Goal: Task Accomplishment & Management: Complete application form

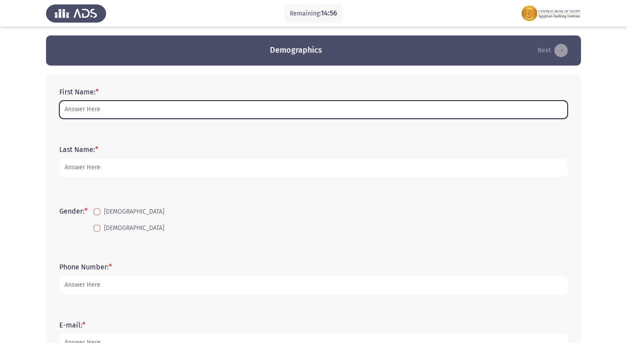
click at [261, 113] on input "First Name: *" at bounding box center [313, 109] width 508 height 18
type input "خ"
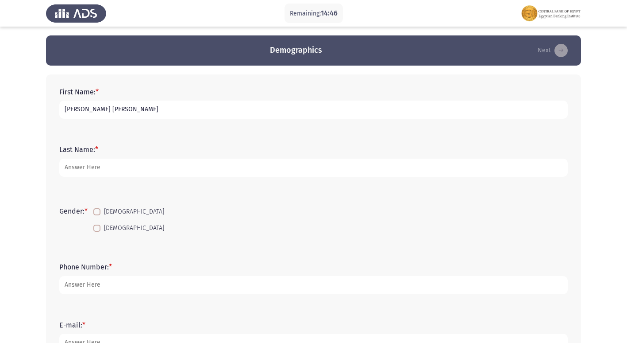
type input "[PERSON_NAME] [PERSON_NAME]"
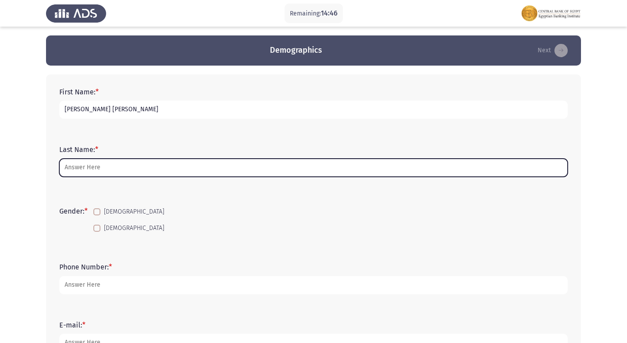
click at [185, 163] on input "Last Name: *" at bounding box center [313, 167] width 508 height 18
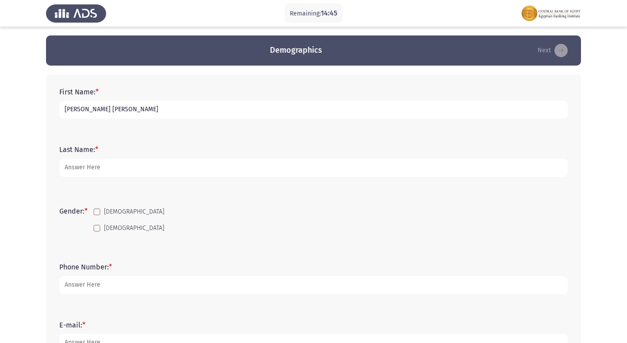
click at [373, 198] on div "Gender: * [DEMOGRAPHIC_DATA] [DEMOGRAPHIC_DATA]" at bounding box center [313, 220] width 517 height 60
click at [96, 210] on span at bounding box center [96, 211] width 7 height 7
click at [96, 215] on input "[DEMOGRAPHIC_DATA]" at bounding box center [96, 215] width 0 height 0
checkbox input "true"
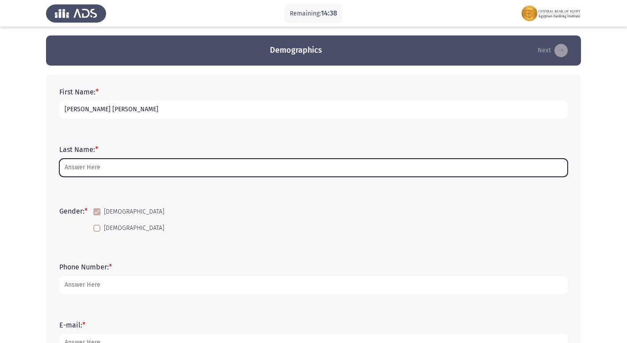
click at [112, 161] on input "Last Name: *" at bounding box center [313, 167] width 508 height 18
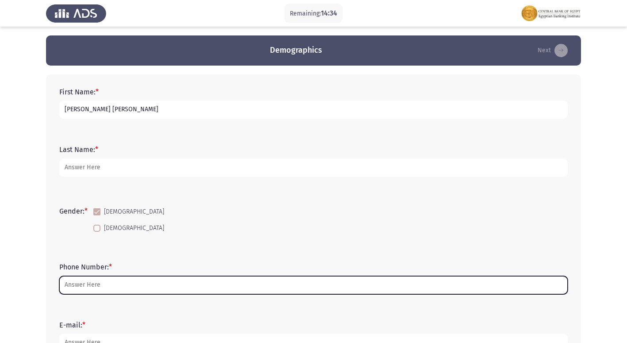
click at [330, 286] on input "Phone Number: *" at bounding box center [313, 285] width 508 height 18
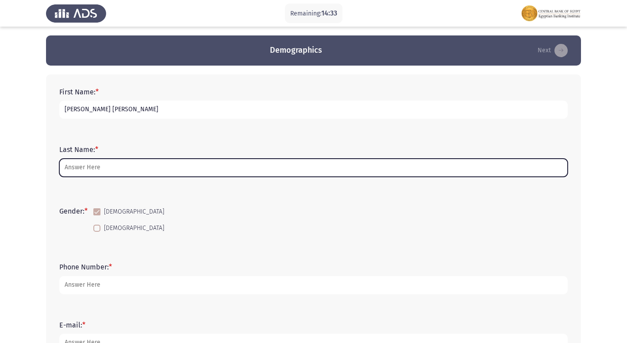
click at [189, 171] on input "Last Name: *" at bounding box center [313, 167] width 508 height 18
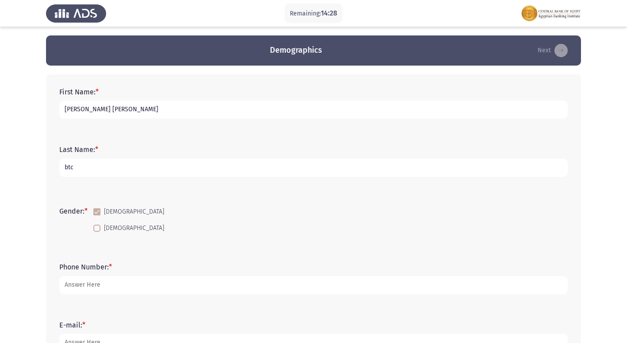
type input "btc"
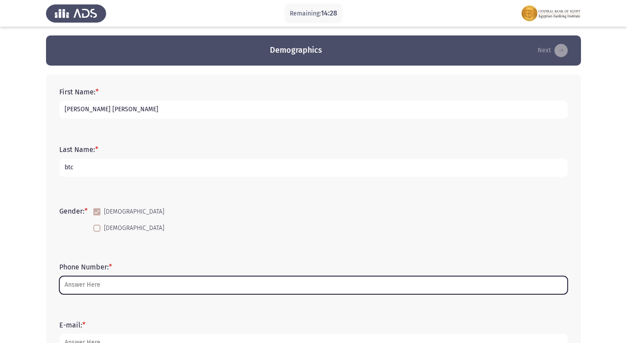
click at [147, 280] on input "Phone Number: *" at bounding box center [313, 285] width 508 height 18
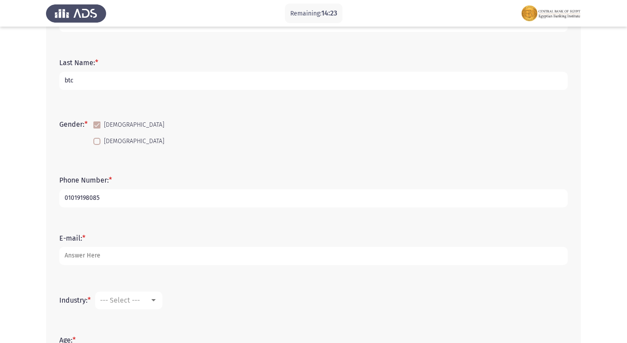
scroll to position [89, 0]
type input "01019198085"
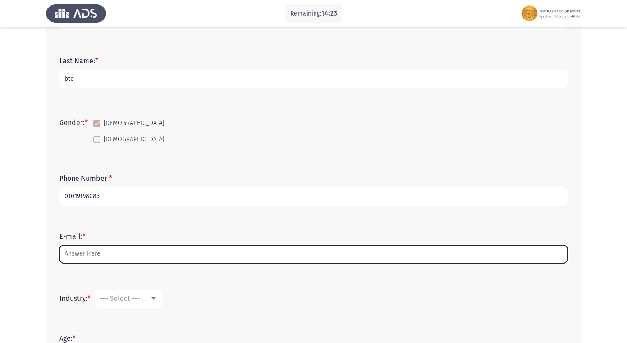
click at [188, 258] on input "E-mail: *" at bounding box center [313, 254] width 508 height 18
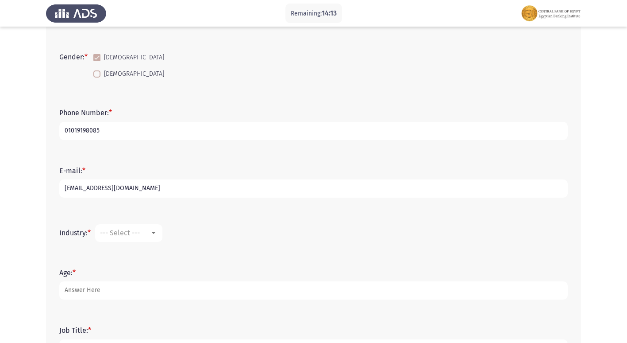
scroll to position [177, 0]
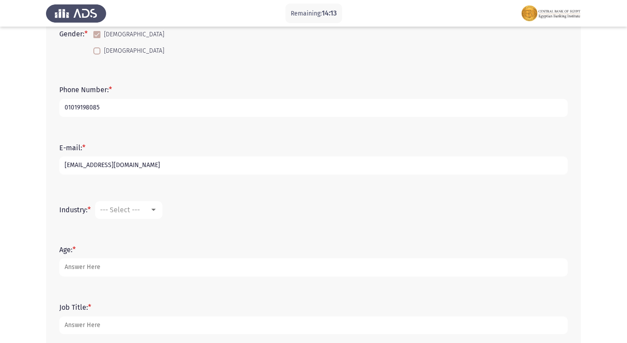
type input "[EMAIL_ADDRESS][DOMAIN_NAME]"
click at [135, 208] on span "--- Select ---" at bounding box center [120, 209] width 40 height 8
click at [142, 228] on span "Accounting" at bounding box center [157, 230] width 115 height 21
click at [135, 277] on div "Age: *" at bounding box center [313, 261] width 517 height 40
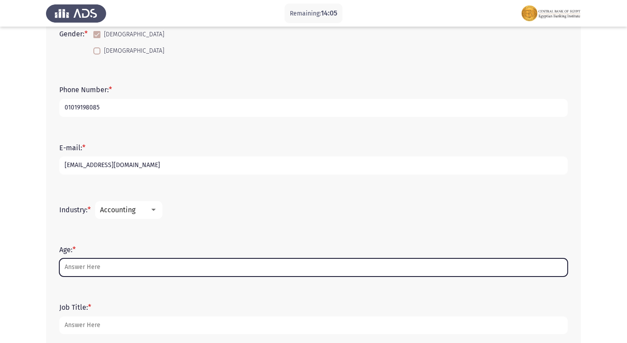
click at [138, 267] on input "Age: *" at bounding box center [313, 267] width 508 height 18
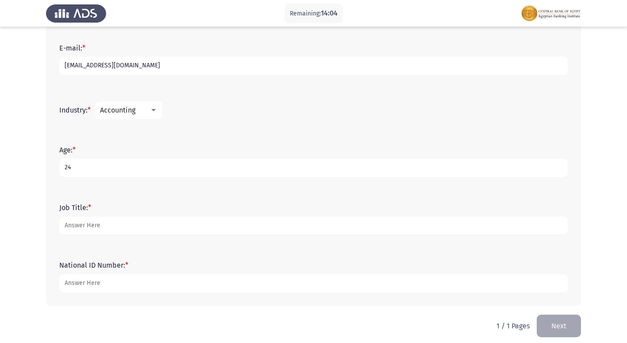
scroll to position [284, 0]
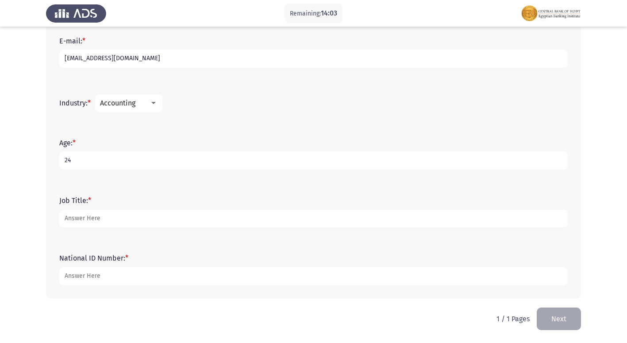
type input "24"
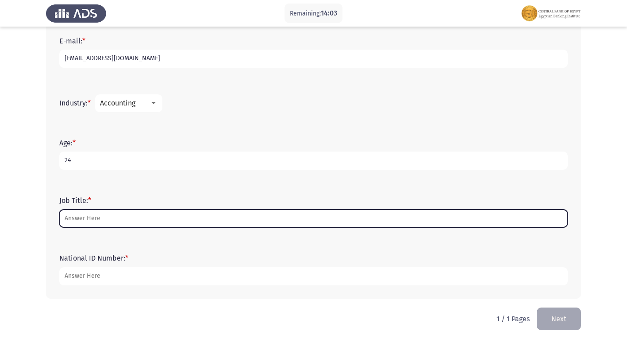
click at [195, 220] on input "Job Title: *" at bounding box center [313, 218] width 508 height 18
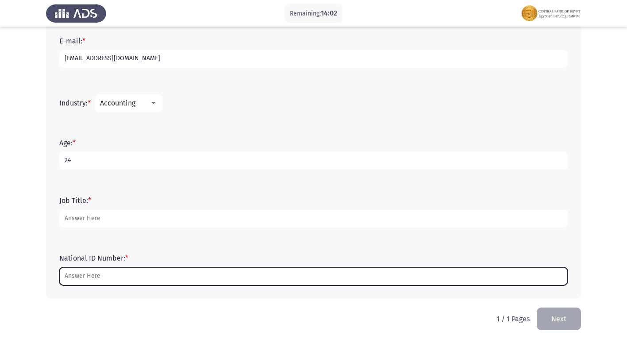
click at [225, 277] on input "National ID Number: *" at bounding box center [313, 276] width 508 height 18
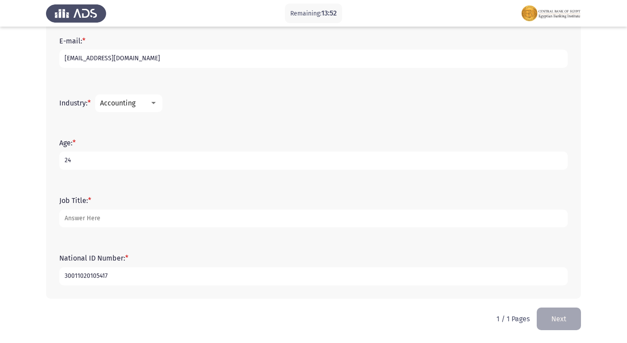
type input "30011020105417"
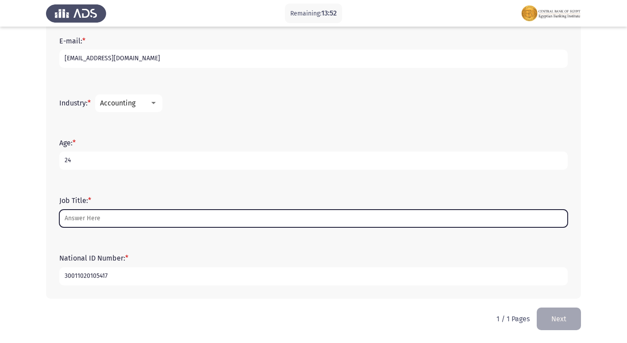
click at [112, 222] on input "Job Title: *" at bounding box center [313, 218] width 508 height 18
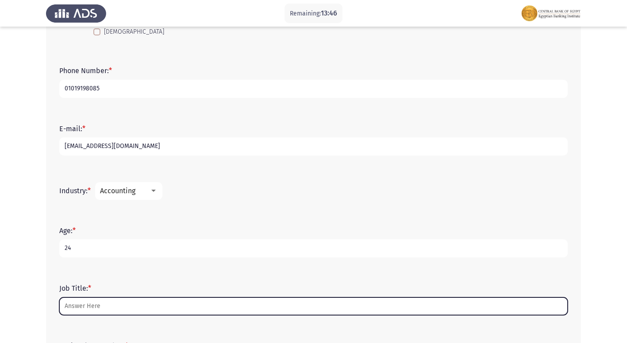
scroll to position [195, 0]
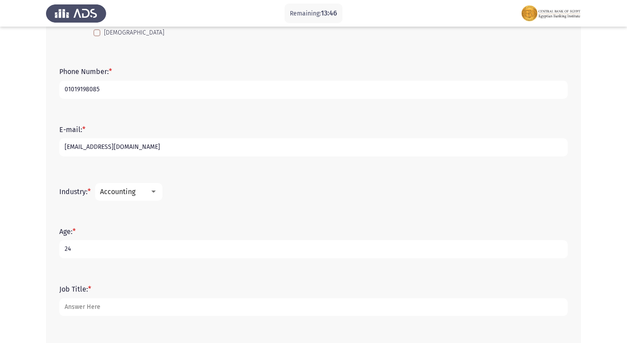
click at [18, 225] on app-assessment-container "Remaining: 13:46 Demographics Next First Name: * [PERSON_NAME] Last Name: * btc…" at bounding box center [313, 117] width 627 height 555
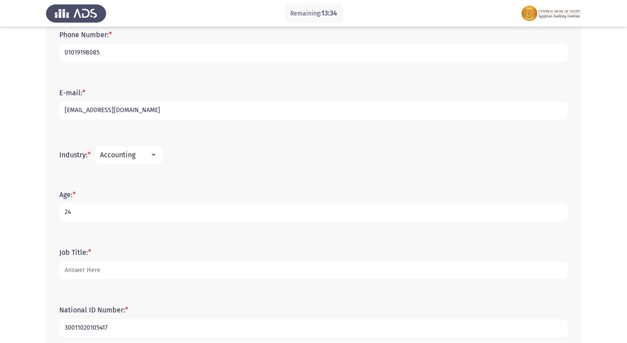
scroll to position [254, 0]
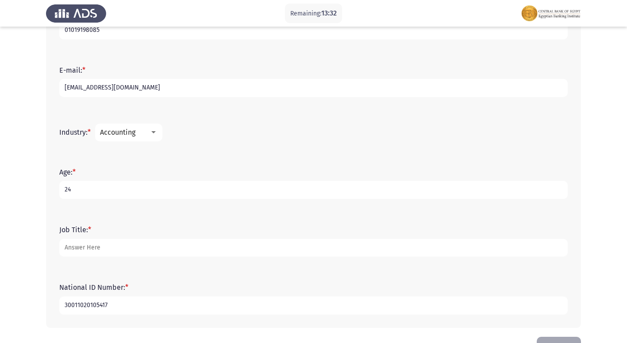
click at [348, 318] on div "National ID Number: * 30011020105417" at bounding box center [313, 298] width 517 height 40
click at [127, 136] on span "Accounting" at bounding box center [117, 132] width 35 height 8
click at [128, 200] on span "Other" at bounding box center [157, 204] width 115 height 21
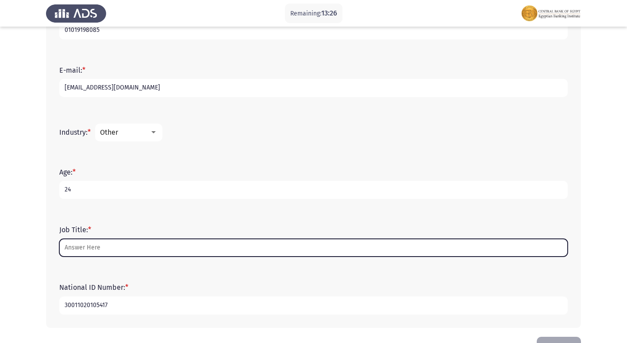
click at [106, 246] on input "Job Title: *" at bounding box center [313, 248] width 508 height 18
type input "b"
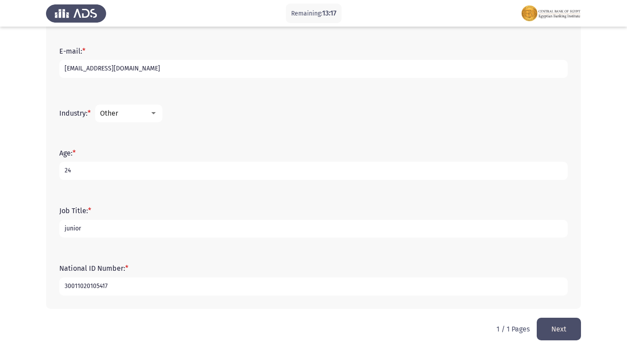
scroll to position [284, 0]
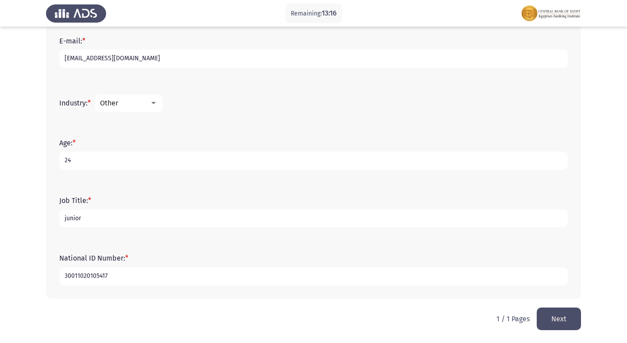
type input "junior"
click at [556, 313] on button "Next" at bounding box center [559, 318] width 44 height 23
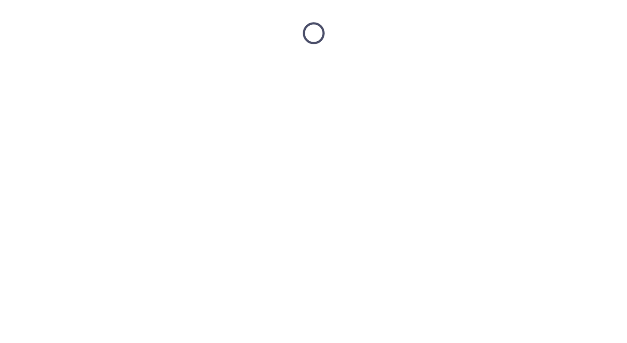
scroll to position [0, 0]
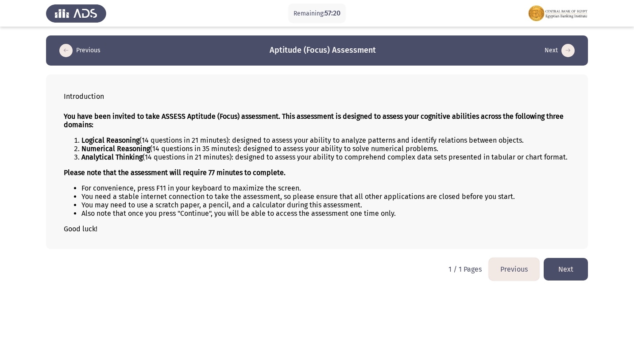
click at [572, 272] on button "Next" at bounding box center [565, 269] width 44 height 23
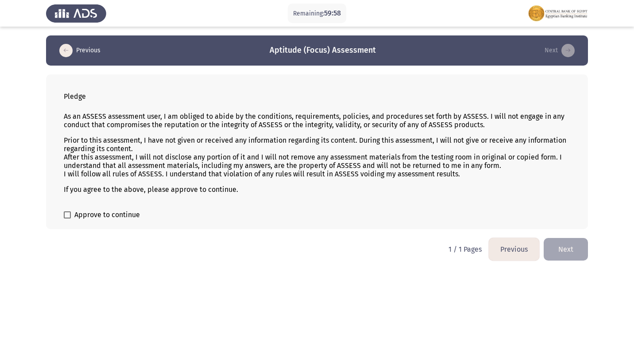
click at [84, 210] on span "Approve to continue" at bounding box center [106, 214] width 65 height 11
click at [67, 218] on input "Approve to continue" at bounding box center [67, 218] width 0 height 0
checkbox input "true"
click at [560, 249] on button "Next" at bounding box center [565, 249] width 44 height 23
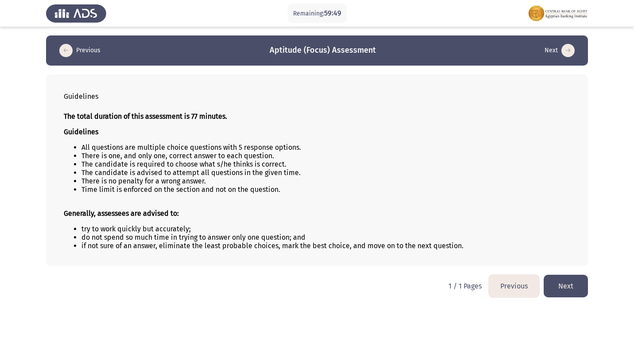
click at [567, 279] on button "Next" at bounding box center [565, 285] width 44 height 23
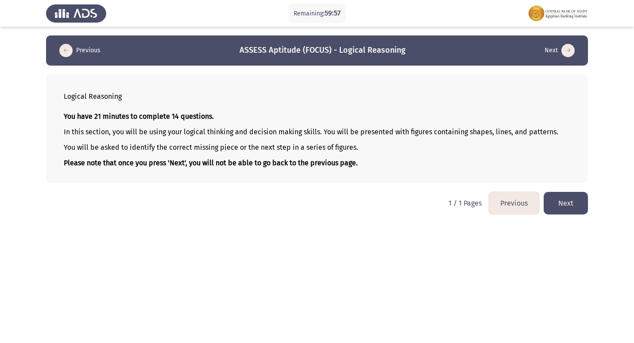
click at [567, 204] on button "Next" at bounding box center [565, 203] width 44 height 23
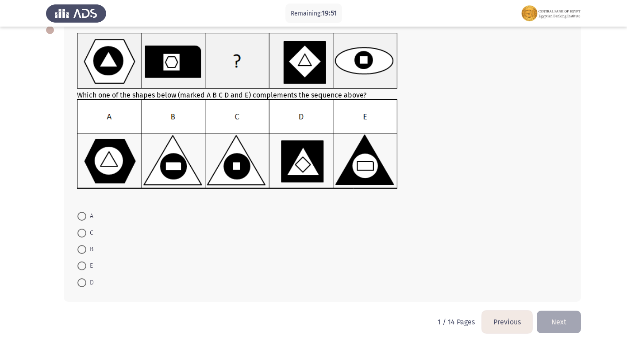
scroll to position [56, 0]
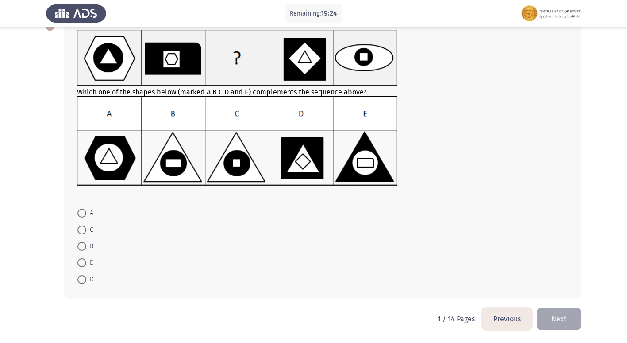
click at [163, 162] on img at bounding box center [237, 141] width 321 height 90
drag, startPoint x: 81, startPoint y: 246, endPoint x: 86, endPoint y: 251, distance: 6.9
click at [81, 246] on span at bounding box center [81, 246] width 9 height 9
click at [81, 246] on input "B" at bounding box center [81, 246] width 9 height 9
radio input "true"
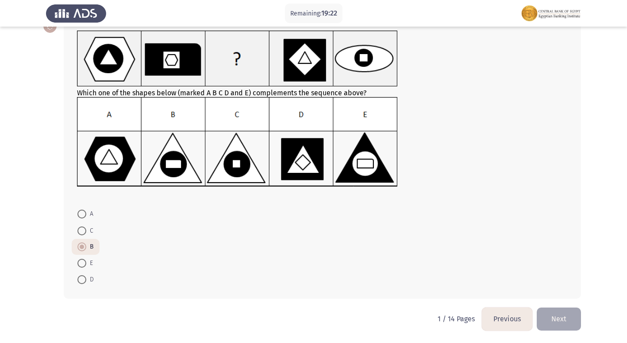
scroll to position [55, 0]
click at [563, 313] on button "Next" at bounding box center [559, 318] width 44 height 23
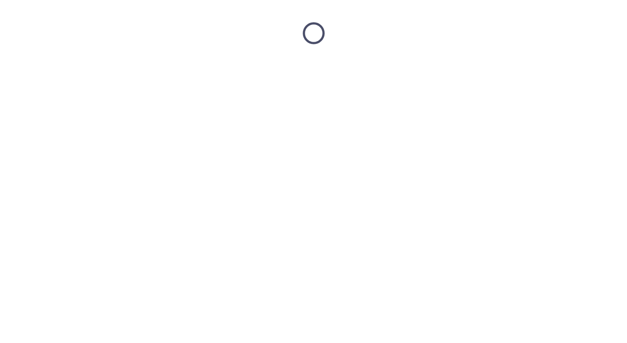
scroll to position [0, 0]
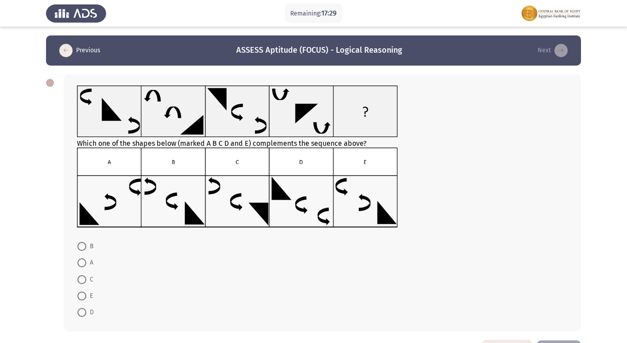
click at [74, 296] on mat-radio-button "E" at bounding box center [85, 295] width 27 height 16
click at [81, 296] on span at bounding box center [81, 295] width 9 height 9
click at [81, 296] on input "E" at bounding box center [81, 295] width 9 height 9
radio input "true"
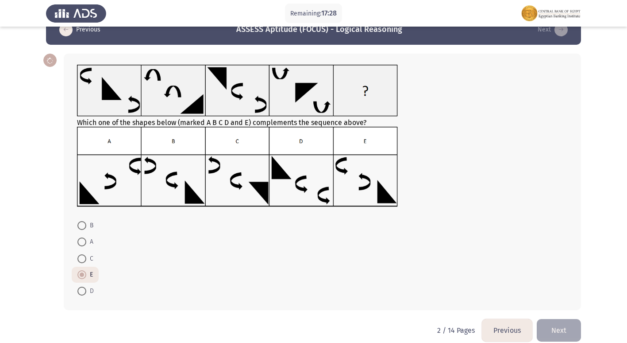
scroll to position [32, 0]
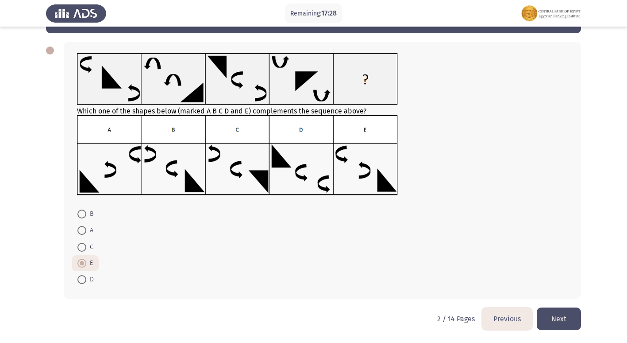
click at [558, 314] on button "Next" at bounding box center [559, 318] width 44 height 23
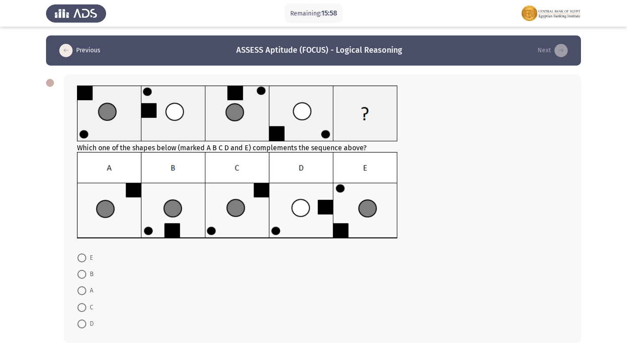
click at [82, 274] on span at bounding box center [82, 274] width 0 height 0
click at [81, 273] on input "B" at bounding box center [81, 273] width 9 height 9
radio input "true"
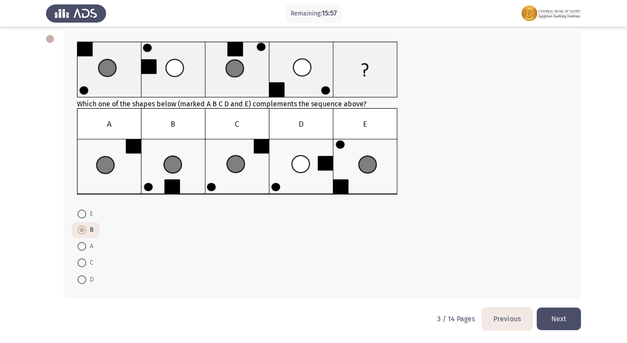
click at [555, 313] on button "Next" at bounding box center [559, 318] width 44 height 23
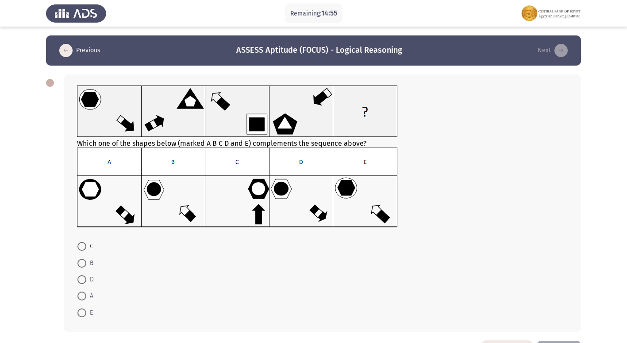
click at [88, 281] on span "D" at bounding box center [90, 279] width 8 height 11
click at [86, 281] on input "D" at bounding box center [81, 279] width 9 height 9
radio input "true"
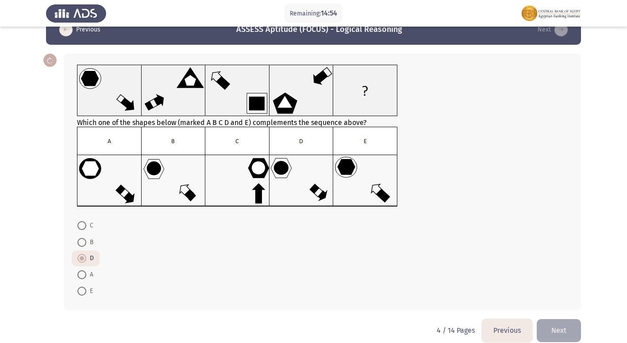
scroll to position [32, 0]
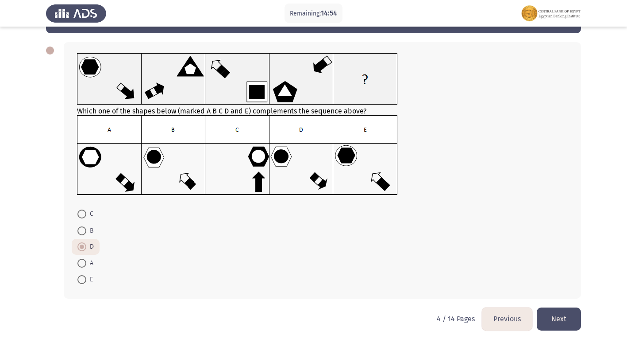
click at [558, 317] on button "Next" at bounding box center [559, 318] width 44 height 23
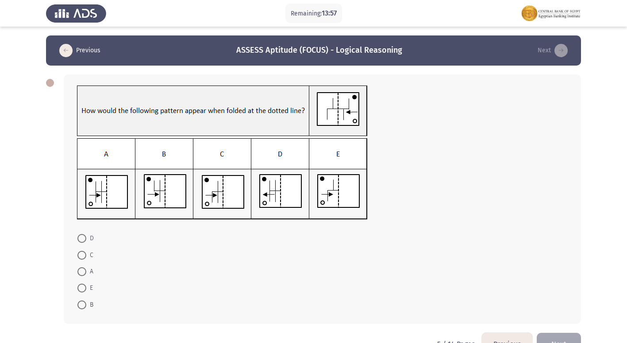
click at [81, 276] on span at bounding box center [81, 271] width 9 height 9
click at [81, 276] on input "A" at bounding box center [81, 271] width 9 height 9
radio input "true"
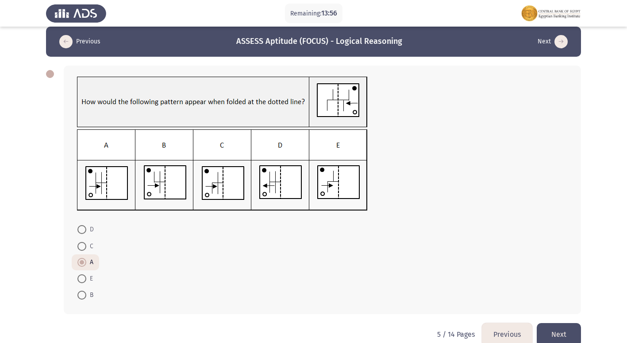
scroll to position [24, 0]
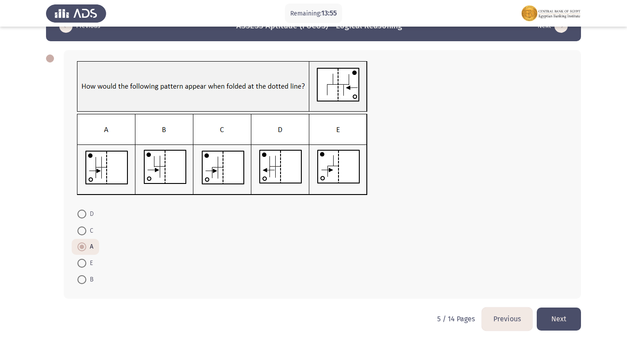
click at [551, 312] on button "Next" at bounding box center [559, 318] width 44 height 23
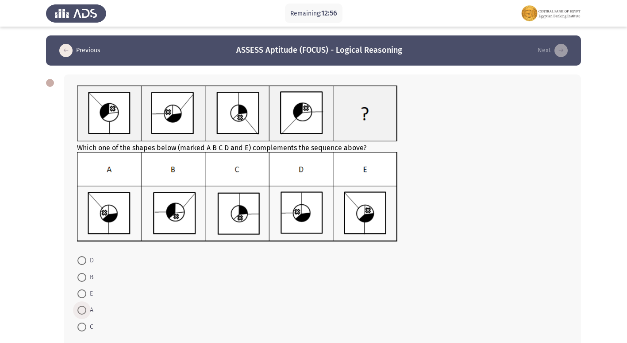
click at [80, 311] on span at bounding box center [81, 309] width 9 height 9
click at [80, 311] on input "A" at bounding box center [81, 309] width 9 height 9
radio input "true"
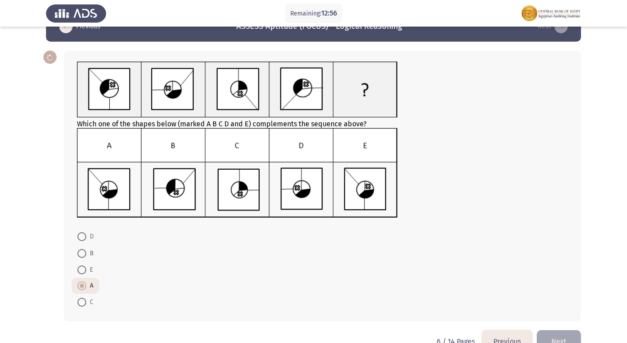
scroll to position [46, 0]
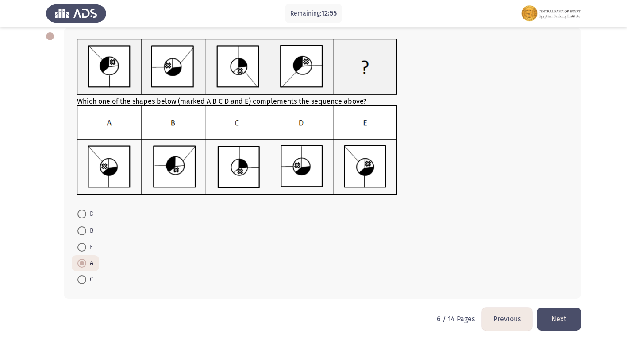
click at [574, 312] on button "Next" at bounding box center [559, 318] width 44 height 23
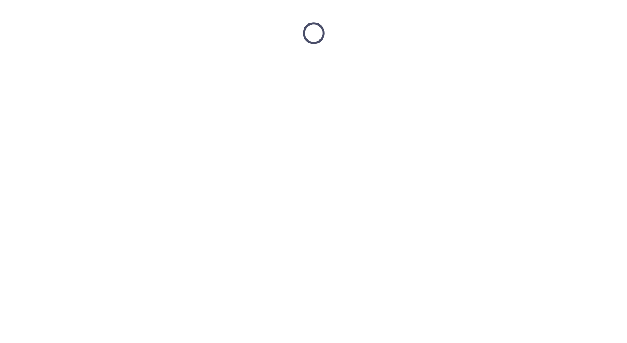
scroll to position [0, 0]
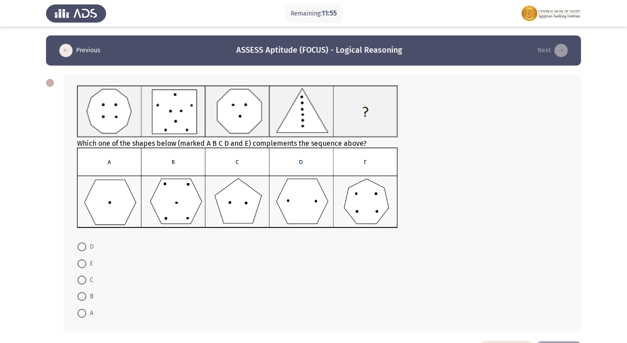
click at [83, 246] on span at bounding box center [81, 246] width 9 height 9
click at [83, 246] on input "D" at bounding box center [81, 246] width 9 height 9
radio input "true"
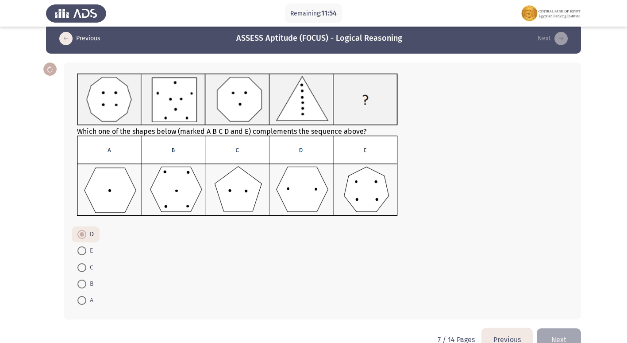
scroll to position [33, 0]
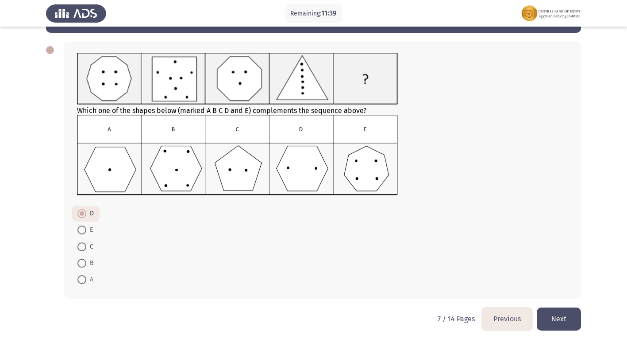
click at [568, 311] on button "Next" at bounding box center [559, 318] width 44 height 23
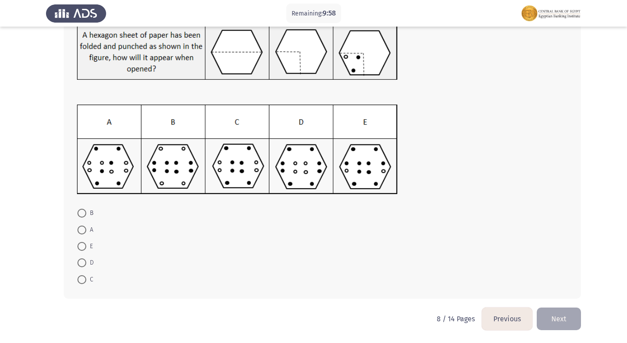
click at [89, 283] on span "C" at bounding box center [89, 279] width 7 height 11
click at [86, 283] on input "C" at bounding box center [81, 279] width 9 height 9
radio input "true"
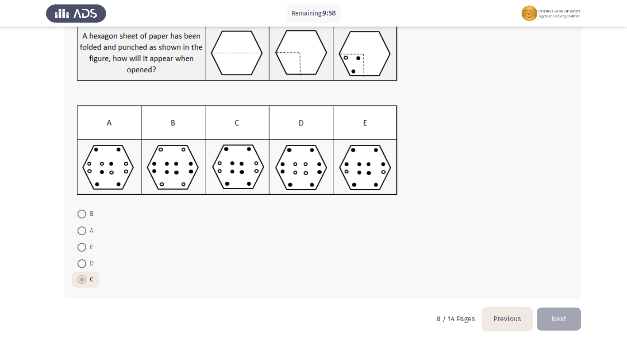
scroll to position [61, 0]
click at [561, 319] on button "Next" at bounding box center [559, 318] width 44 height 23
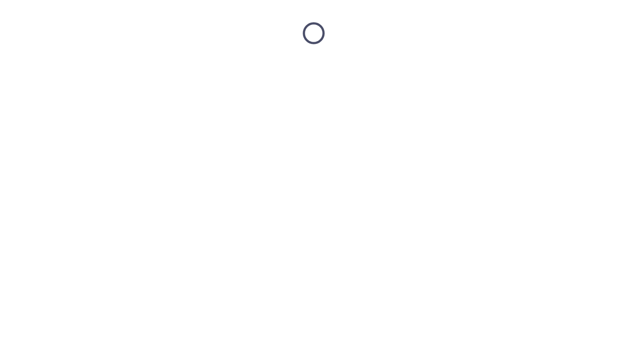
scroll to position [0, 0]
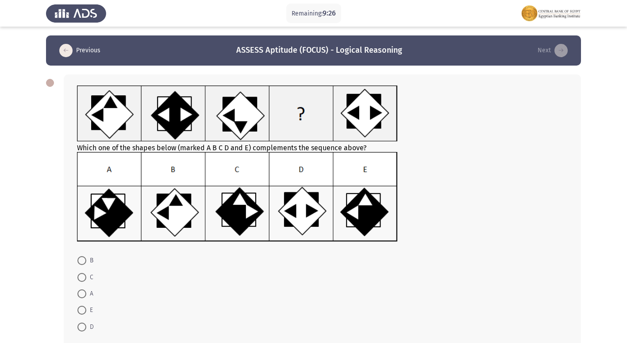
click at [84, 332] on mat-radio-button "D" at bounding box center [86, 326] width 28 height 16
click at [75, 327] on mat-radio-button "D" at bounding box center [86, 326] width 28 height 16
click at [71, 322] on div "Which one of the shapes below (marked A B C D and E) complements the sequence a…" at bounding box center [322, 209] width 517 height 271
click at [78, 323] on span at bounding box center [81, 326] width 9 height 9
click at [78, 323] on input "D" at bounding box center [81, 326] width 9 height 9
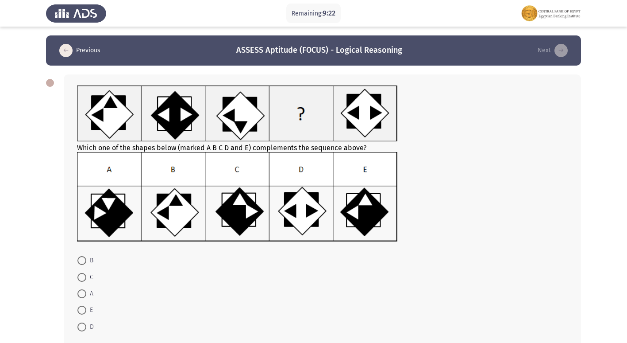
radio input "true"
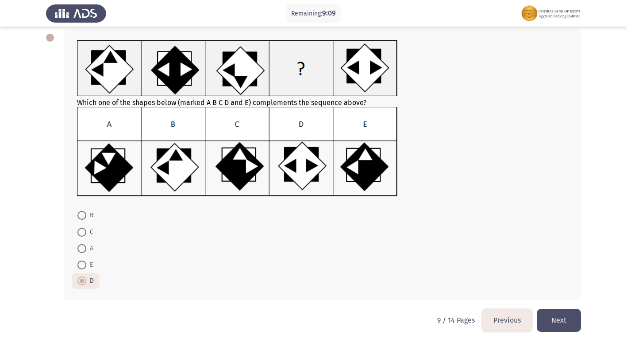
scroll to position [46, 0]
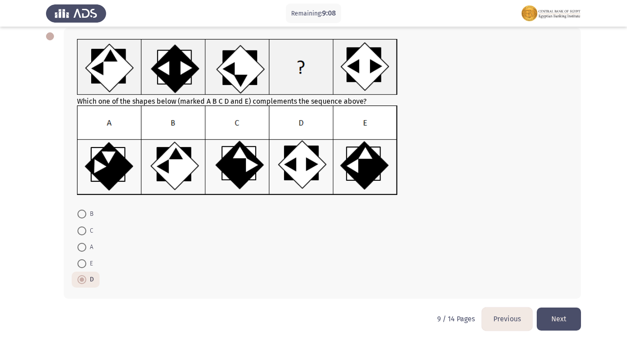
click at [559, 315] on button "Next" at bounding box center [559, 318] width 44 height 23
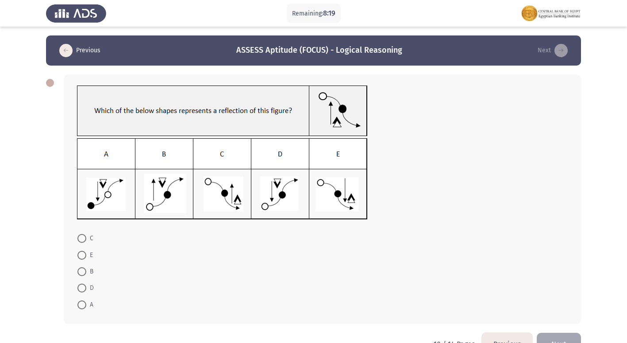
click at [84, 283] on span at bounding box center [81, 287] width 9 height 9
click at [84, 283] on input "D" at bounding box center [81, 287] width 9 height 9
radio input "true"
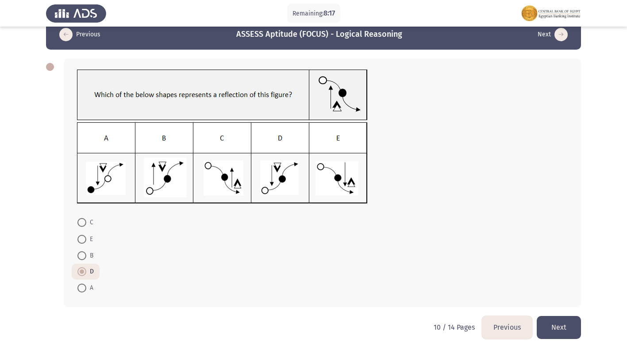
scroll to position [24, 0]
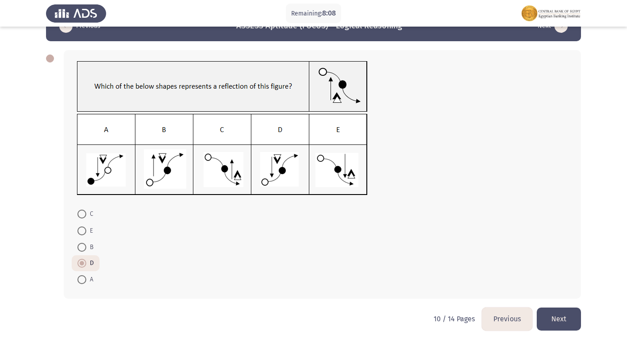
click at [564, 311] on button "Next" at bounding box center [559, 318] width 44 height 23
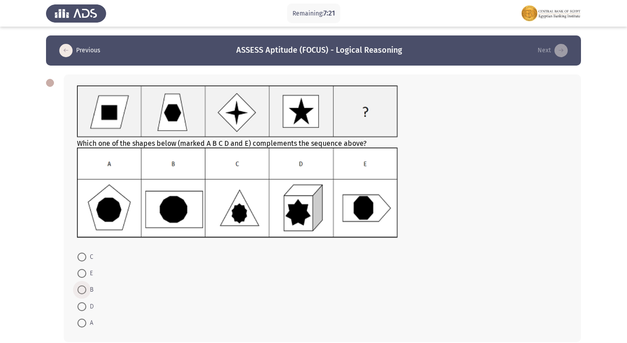
click at [83, 290] on span at bounding box center [81, 289] width 9 height 9
click at [83, 290] on input "B" at bounding box center [81, 289] width 9 height 9
radio input "true"
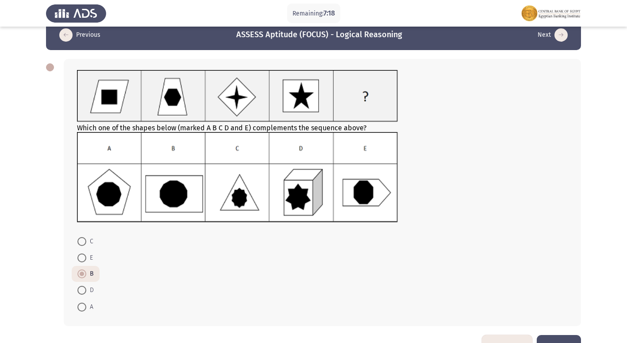
scroll to position [43, 0]
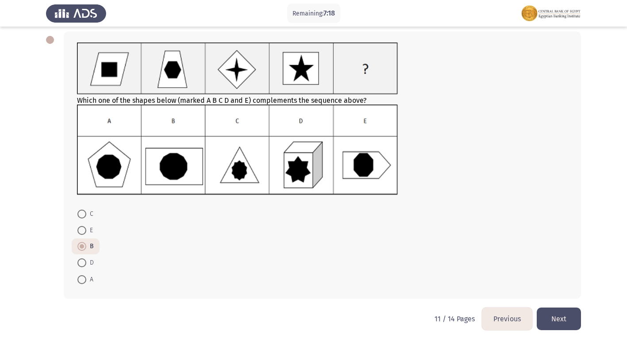
click at [561, 320] on button "Next" at bounding box center [559, 318] width 44 height 23
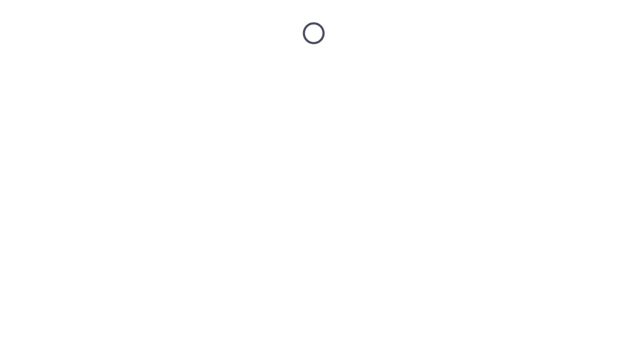
scroll to position [0, 0]
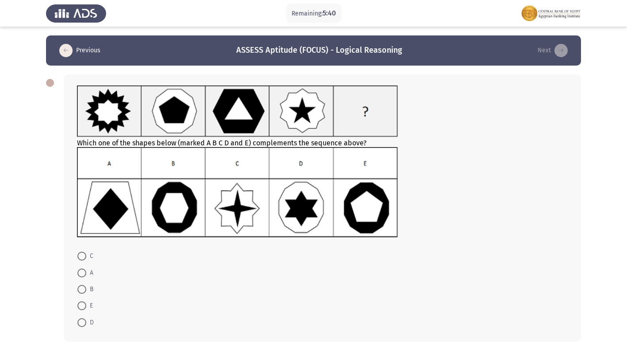
click at [77, 286] on mat-radio-button "B" at bounding box center [85, 289] width 27 height 16
click at [82, 289] on span at bounding box center [81, 289] width 9 height 9
click at [82, 289] on input "B" at bounding box center [81, 289] width 9 height 9
radio input "true"
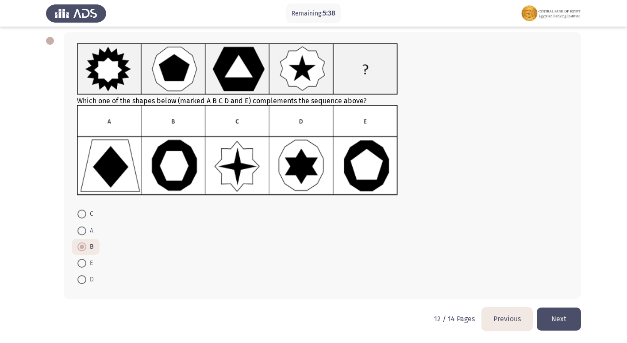
click at [566, 319] on button "Next" at bounding box center [559, 318] width 44 height 23
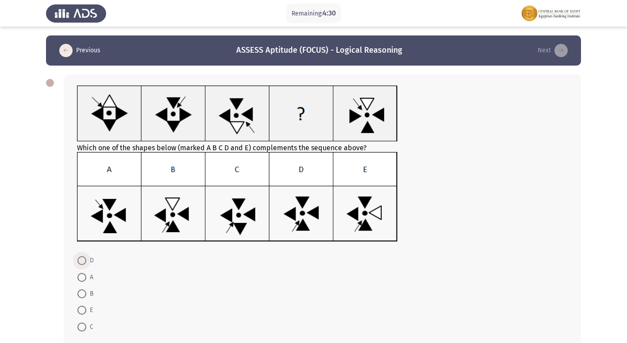
click at [81, 260] on span at bounding box center [81, 260] width 9 height 9
click at [81, 260] on input "D" at bounding box center [81, 260] width 9 height 9
radio input "true"
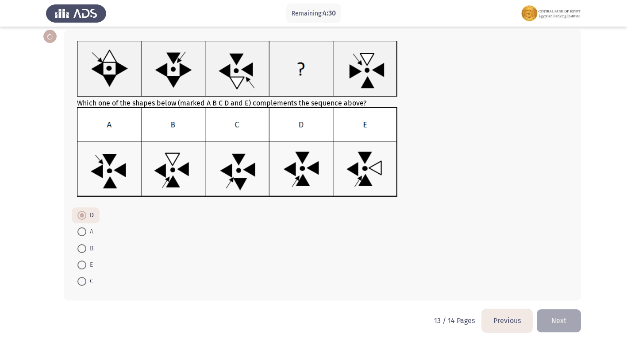
scroll to position [46, 0]
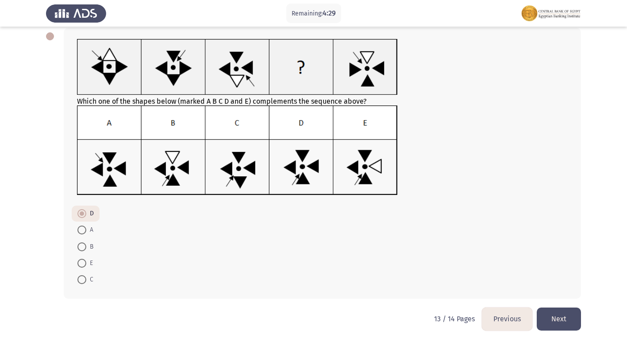
click at [564, 308] on button "Next" at bounding box center [559, 318] width 44 height 23
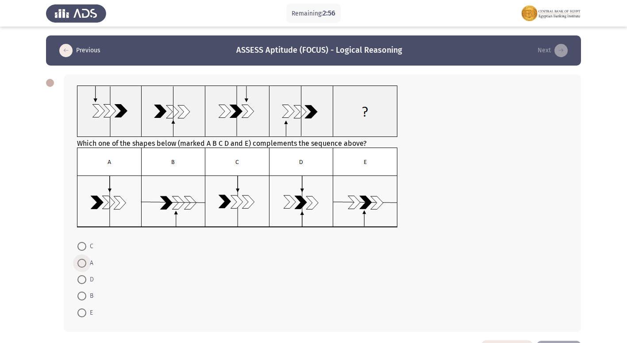
click at [82, 261] on span at bounding box center [81, 262] width 9 height 9
click at [82, 261] on input "A" at bounding box center [81, 262] width 9 height 9
radio input "true"
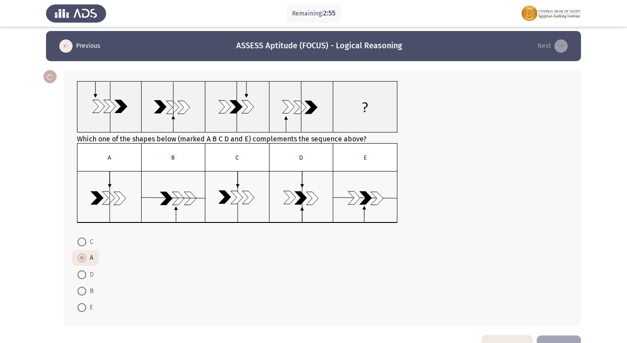
scroll to position [32, 0]
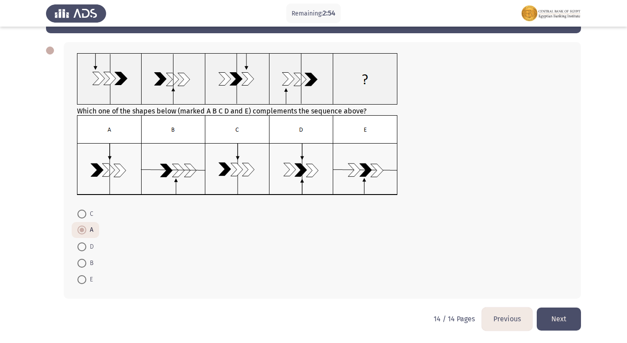
click at [553, 319] on button "Next" at bounding box center [559, 318] width 44 height 23
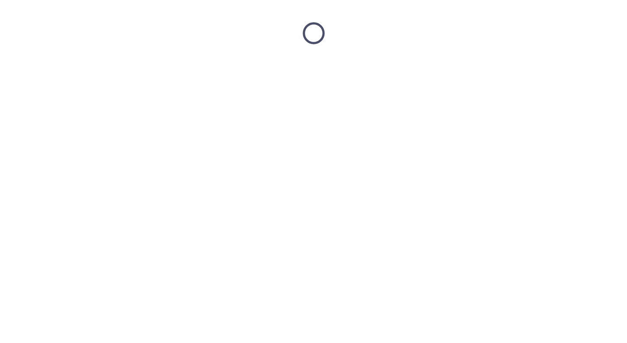
scroll to position [0, 0]
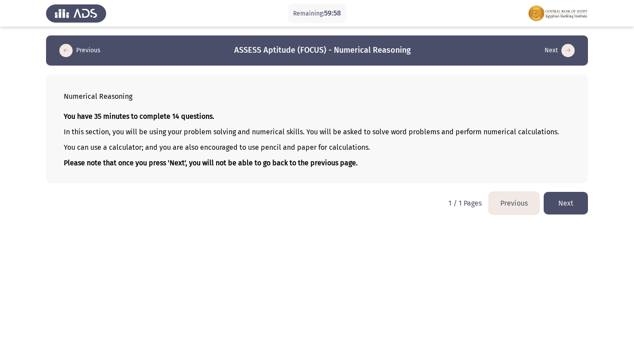
click at [570, 206] on button "Next" at bounding box center [565, 203] width 44 height 23
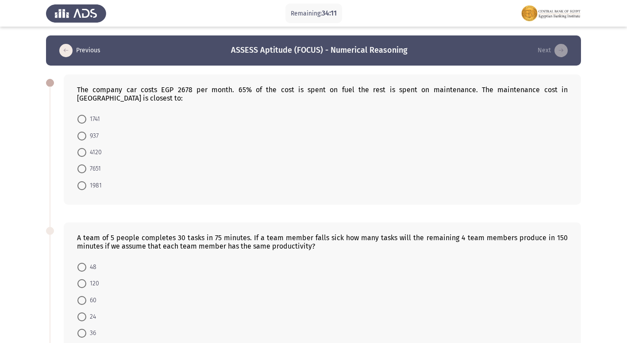
click at [82, 131] on span at bounding box center [81, 135] width 9 height 9
click at [82, 131] on input "937" at bounding box center [81, 135] width 9 height 9
radio input "true"
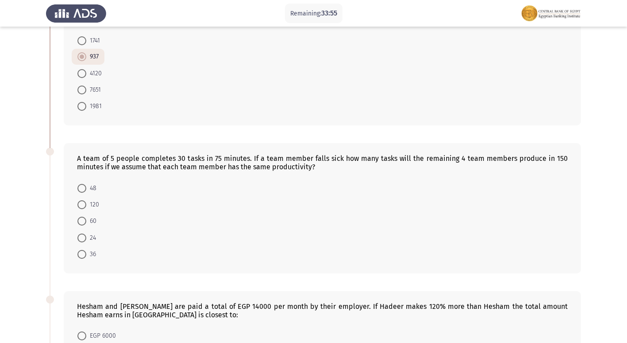
scroll to position [89, 0]
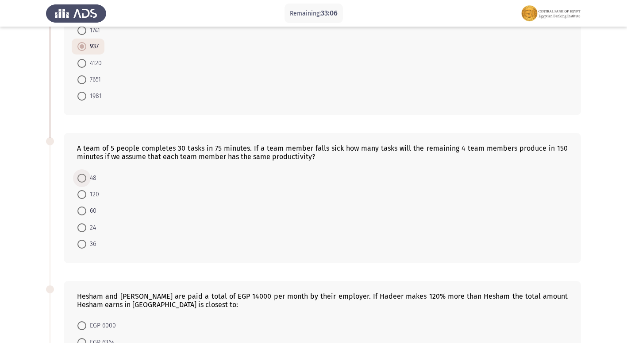
click at [82, 173] on span at bounding box center [81, 177] width 9 height 9
click at [82, 173] on input "48" at bounding box center [81, 177] width 9 height 9
radio input "true"
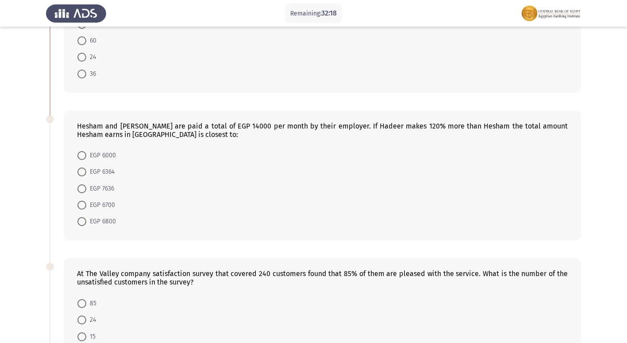
scroll to position [266, 0]
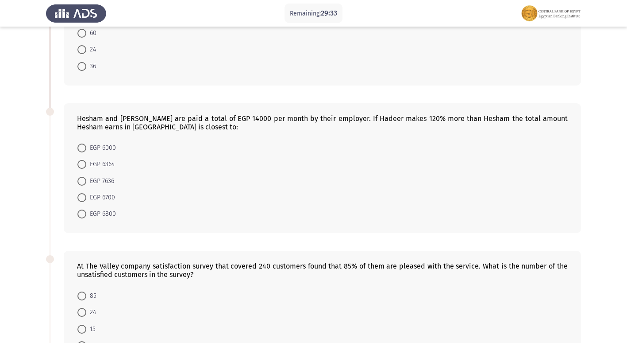
click at [108, 208] on span "EGP 6800" at bounding box center [101, 213] width 30 height 11
click at [86, 209] on input "EGP 6800" at bounding box center [81, 213] width 9 height 9
radio input "true"
click at [79, 340] on span at bounding box center [81, 344] width 9 height 9
click at [79, 340] on input "36" at bounding box center [81, 344] width 9 height 9
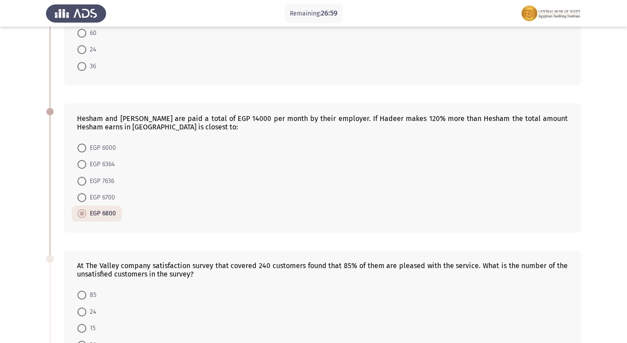
radio input "true"
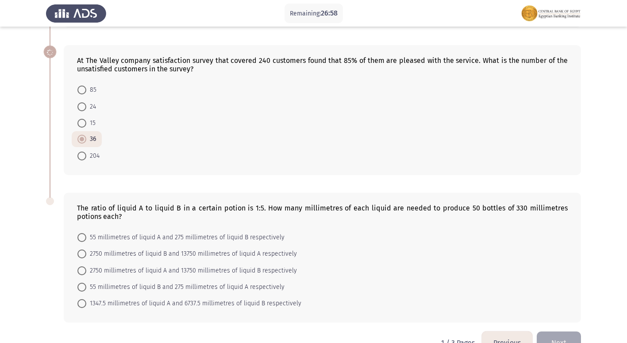
scroll to position [486, 0]
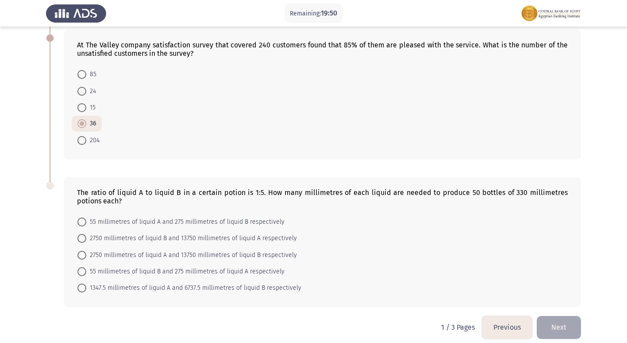
click at [77, 213] on mat-radio-button "55 millimetres of liquid A and 275 millimetres of liquid B respectively" at bounding box center [181, 221] width 219 height 16
click at [79, 217] on span at bounding box center [81, 221] width 9 height 9
click at [79, 217] on input "55 millimetres of liquid A and 275 millimetres of liquid B respectively" at bounding box center [81, 221] width 9 height 9
radio input "true"
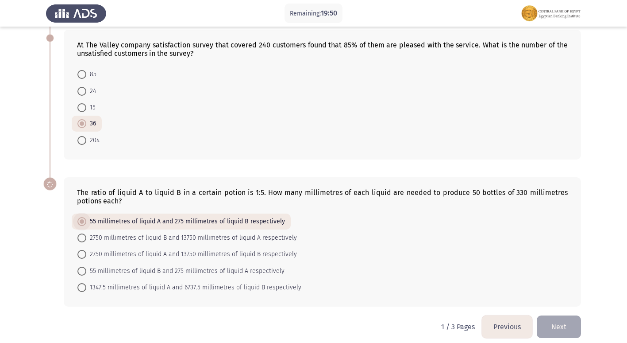
scroll to position [485, 0]
click at [549, 302] on div "The ratio of liquid A to liquid B in a certain potion is 1:5. How many millimet…" at bounding box center [313, 242] width 535 height 147
click at [553, 323] on button "Next" at bounding box center [559, 327] width 44 height 23
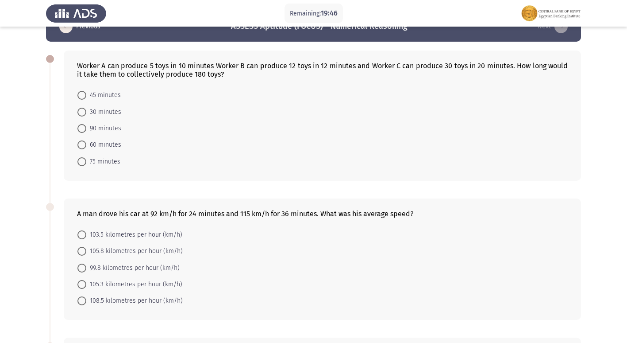
scroll to position [44, 0]
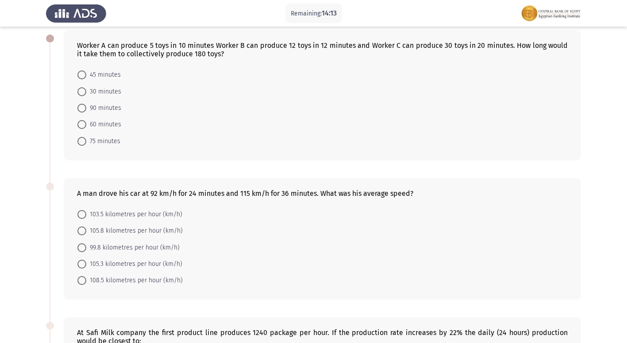
click at [99, 110] on span "90 minutes" at bounding box center [103, 108] width 35 height 11
click at [86, 110] on input "90 minutes" at bounding box center [81, 108] width 9 height 9
radio input "true"
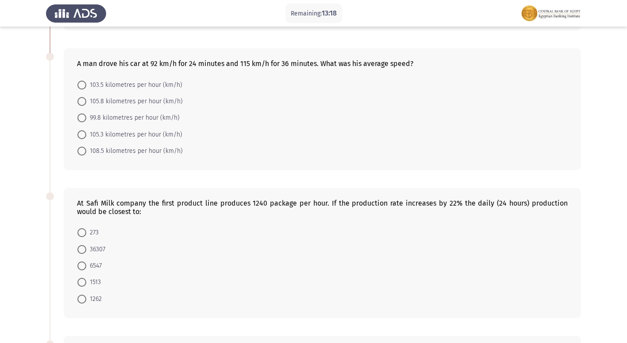
scroll to position [177, 0]
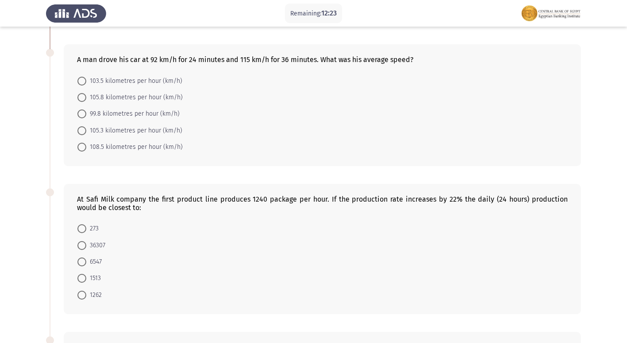
click at [84, 248] on span at bounding box center [81, 245] width 9 height 9
click at [84, 248] on input "36307" at bounding box center [81, 245] width 9 height 9
radio input "true"
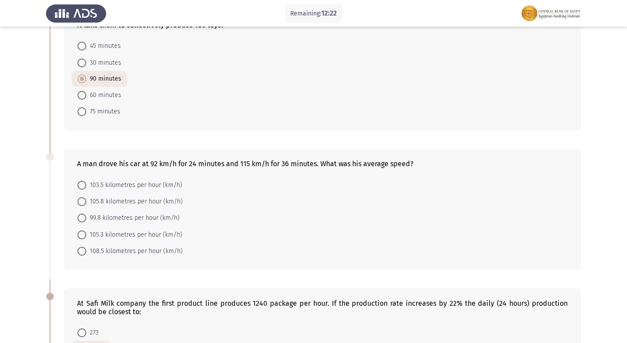
scroll to position [89, 0]
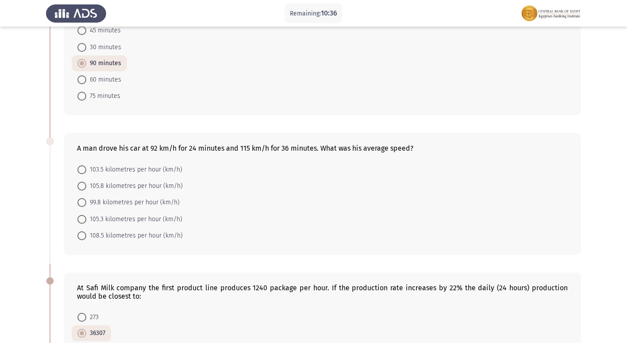
click at [82, 169] on span at bounding box center [81, 169] width 9 height 9
click at [82, 169] on input "103.5 kilometres per hour (km/h)" at bounding box center [81, 169] width 9 height 9
radio input "true"
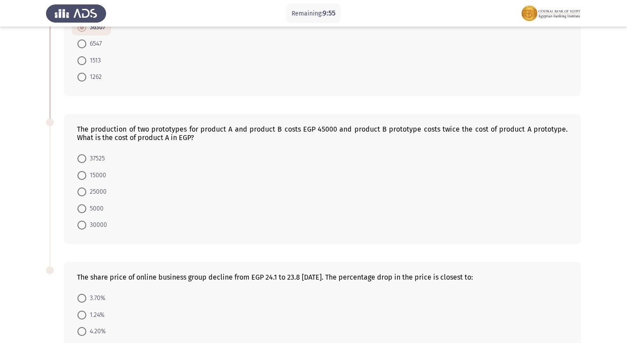
scroll to position [390, 0]
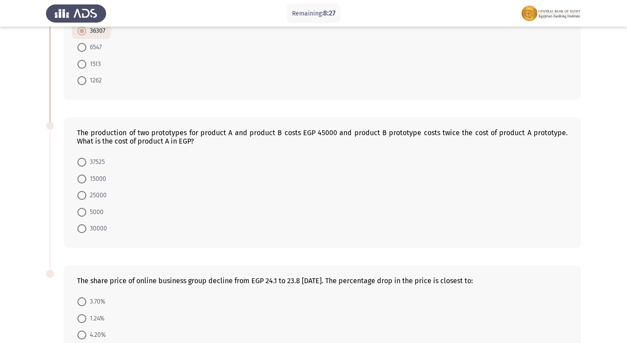
click at [88, 178] on span "15000" at bounding box center [96, 178] width 20 height 11
click at [86, 178] on input "15000" at bounding box center [81, 178] width 9 height 9
radio input "true"
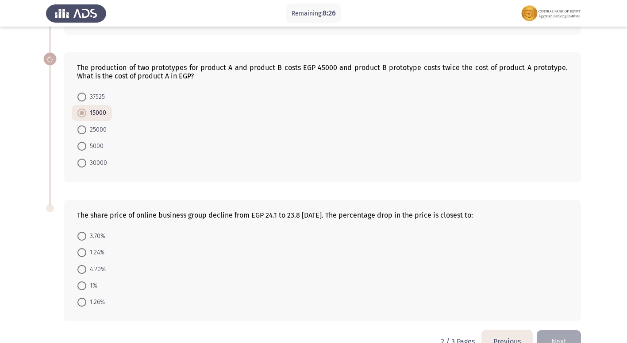
scroll to position [477, 0]
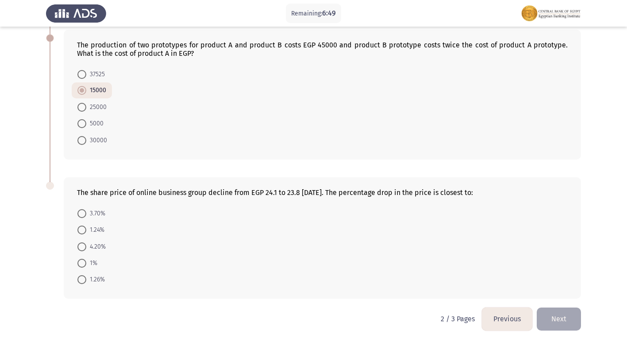
click at [91, 276] on span "1.26%" at bounding box center [95, 279] width 19 height 11
click at [86, 276] on input "1.26%" at bounding box center [81, 279] width 9 height 9
radio input "true"
click at [100, 229] on span "1.24%" at bounding box center [95, 230] width 18 height 11
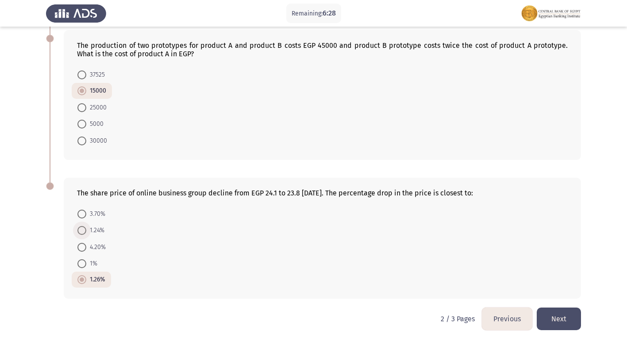
click at [86, 229] on input "1.24%" at bounding box center [81, 230] width 9 height 9
radio input "true"
click at [562, 319] on button "Next" at bounding box center [559, 318] width 44 height 23
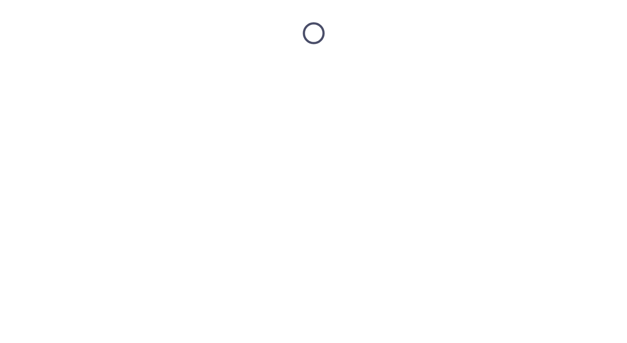
scroll to position [0, 0]
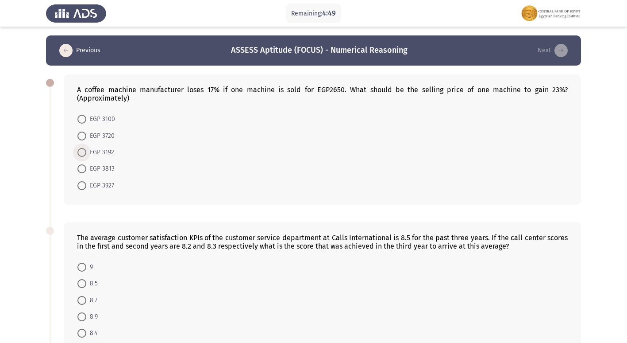
click at [80, 149] on span at bounding box center [81, 152] width 9 height 9
click at [80, 149] on input "EGP 3192" at bounding box center [81, 152] width 9 height 9
radio input "true"
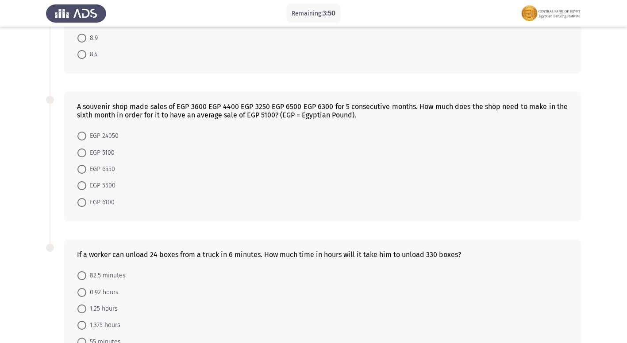
scroll to position [340, 0]
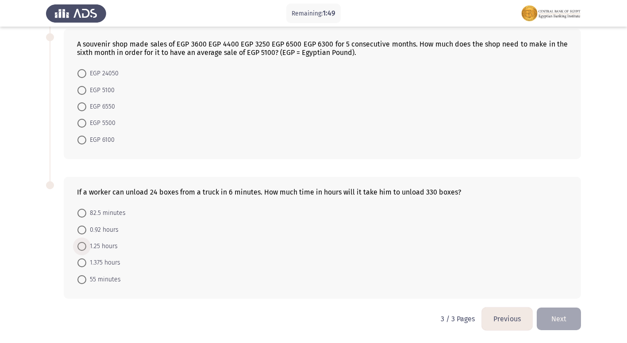
click at [97, 245] on span "1.25 hours" at bounding box center [101, 246] width 31 height 11
click at [86, 245] on input "1.25 hours" at bounding box center [81, 246] width 9 height 9
radio input "true"
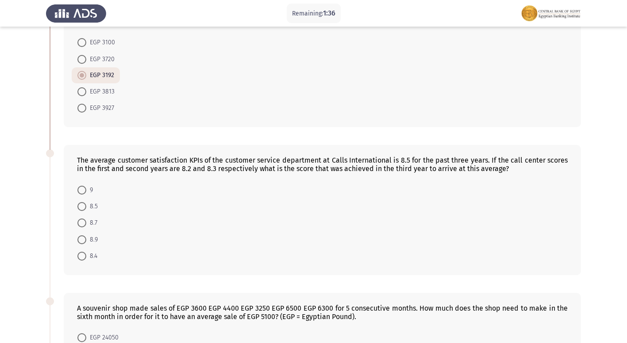
scroll to position [74, 0]
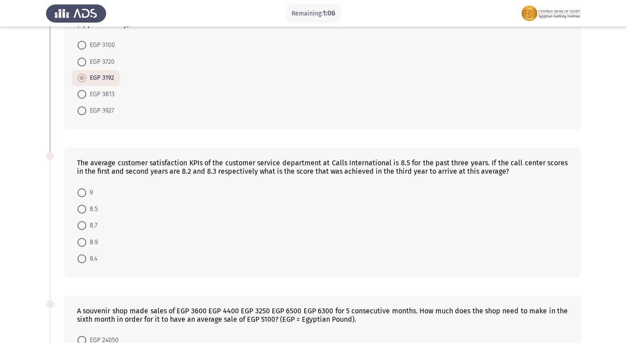
drag, startPoint x: 357, startPoint y: 171, endPoint x: 372, endPoint y: 171, distance: 15.5
click at [89, 243] on span "8.9" at bounding box center [92, 242] width 12 height 11
click at [86, 243] on input "8.9" at bounding box center [81, 242] width 9 height 9
radio input "true"
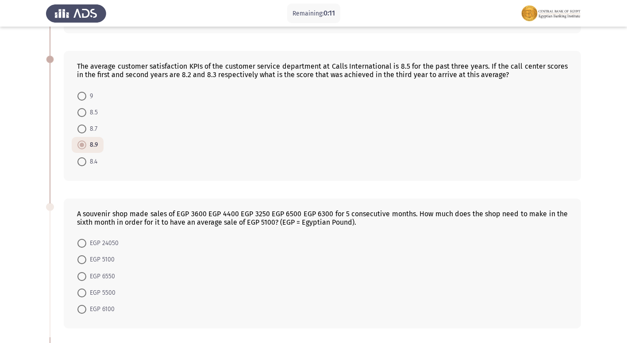
scroll to position [162, 0]
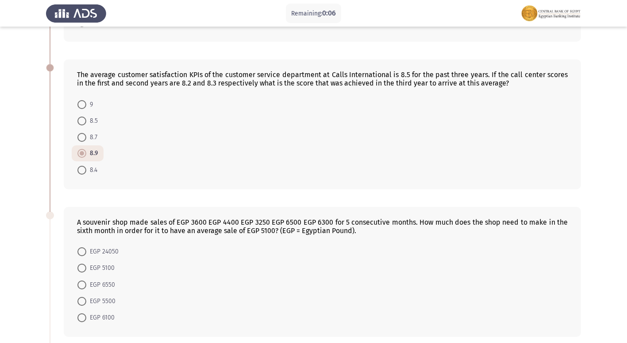
click at [107, 315] on span "EGP 6100" at bounding box center [100, 317] width 28 height 11
click at [86, 315] on input "EGP 6100" at bounding box center [81, 317] width 9 height 9
radio input "true"
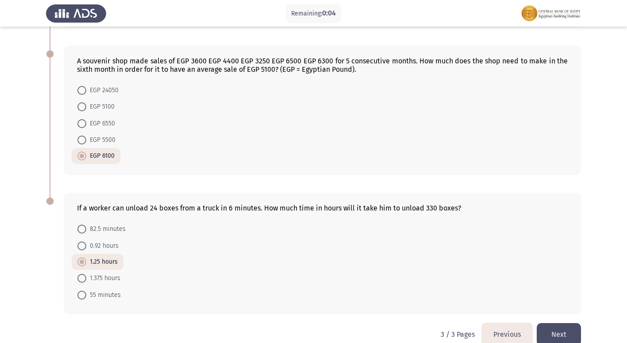
scroll to position [339, 0]
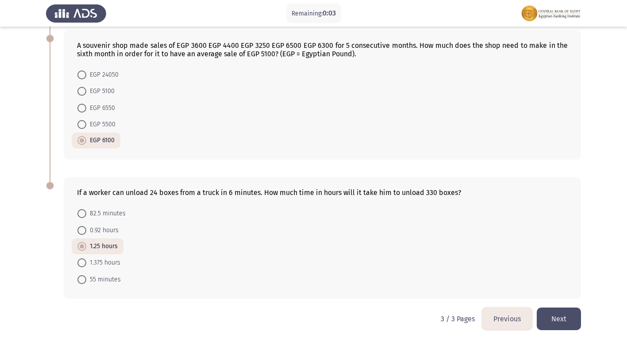
click at [554, 323] on button "Next" at bounding box center [559, 318] width 44 height 23
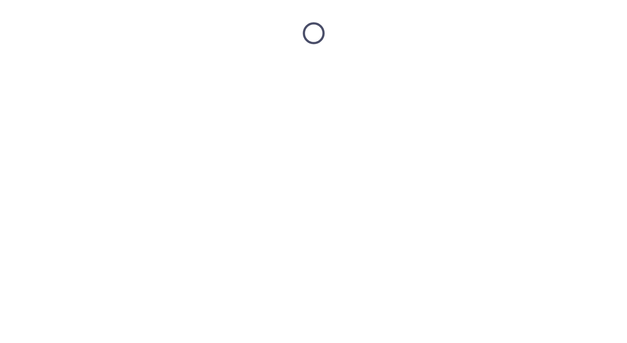
scroll to position [0, 0]
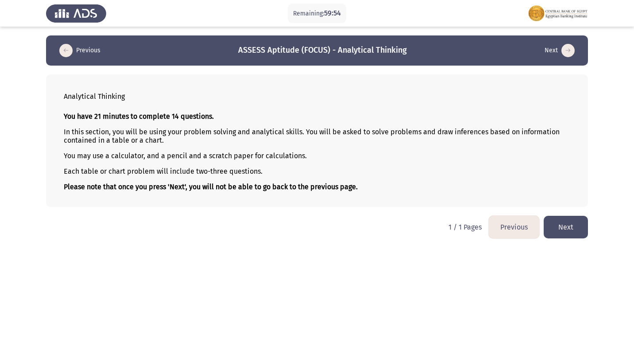
click at [567, 228] on button "Next" at bounding box center [565, 227] width 44 height 23
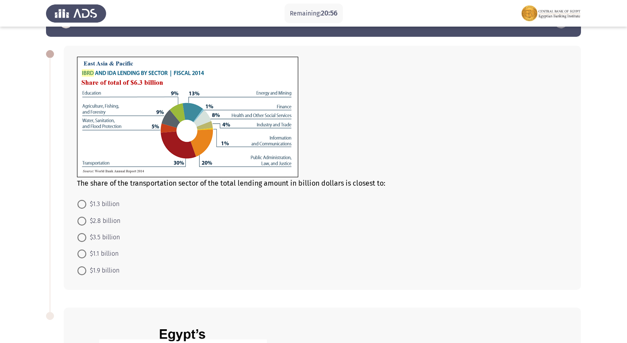
scroll to position [44, 0]
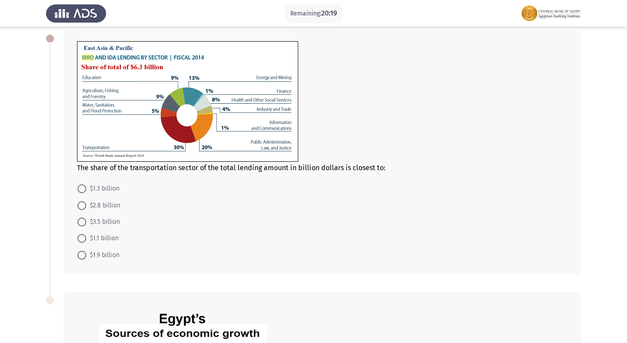
click at [96, 258] on span "$1.9 billion" at bounding box center [102, 255] width 33 height 11
click at [86, 258] on input "$1.9 billion" at bounding box center [81, 254] width 9 height 9
radio input "true"
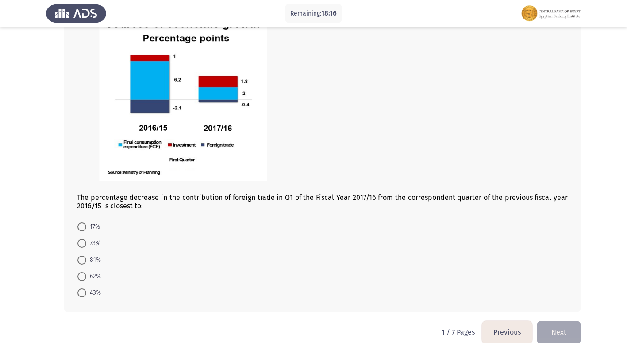
scroll to position [354, 0]
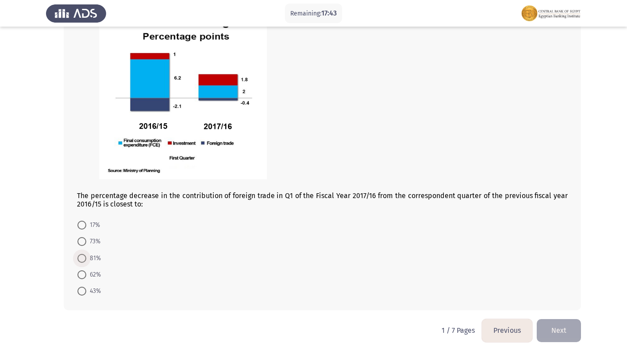
click at [79, 258] on span at bounding box center [81, 258] width 9 height 9
click at [79, 258] on input "81%" at bounding box center [81, 258] width 9 height 9
radio input "true"
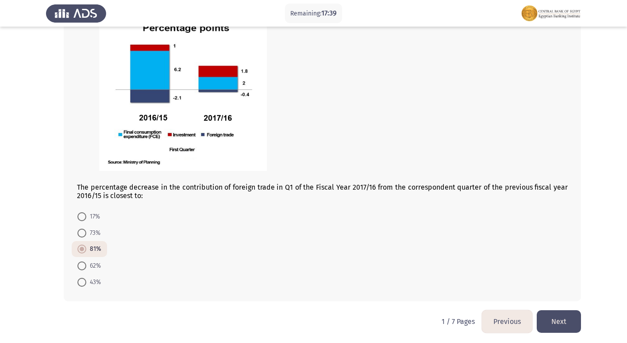
scroll to position [365, 0]
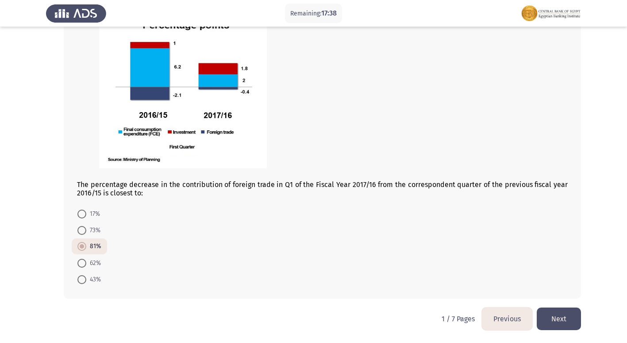
click at [577, 311] on button "Next" at bounding box center [559, 318] width 44 height 23
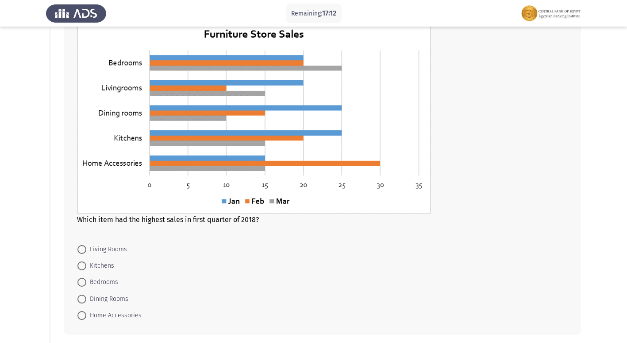
scroll to position [44, 0]
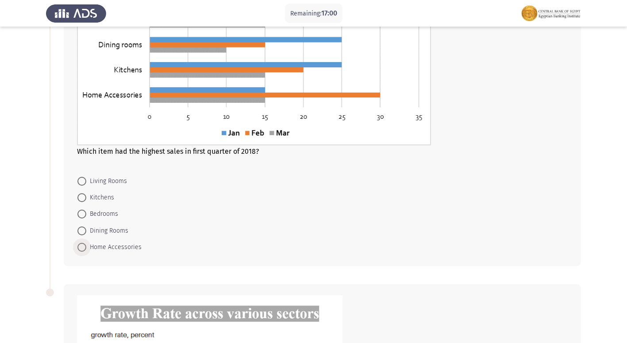
click at [87, 242] on span "Home Accessories" at bounding box center [113, 247] width 55 height 11
click at [86, 242] on input "Home Accessories" at bounding box center [81, 246] width 9 height 9
radio input "true"
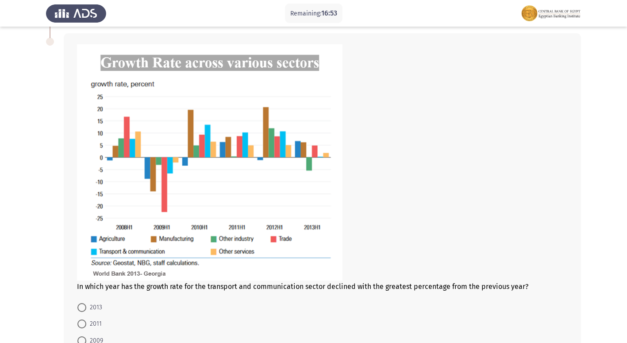
scroll to position [398, 0]
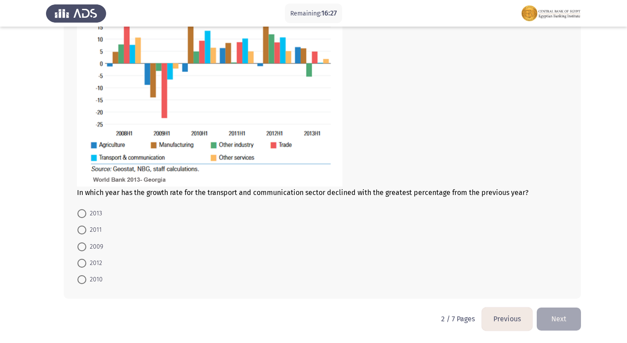
click at [97, 244] on span "2009" at bounding box center [94, 246] width 17 height 11
click at [86, 244] on input "2009" at bounding box center [81, 246] width 9 height 9
radio input "true"
drag, startPoint x: 561, startPoint y: 312, endPoint x: 562, endPoint y: 322, distance: 9.3
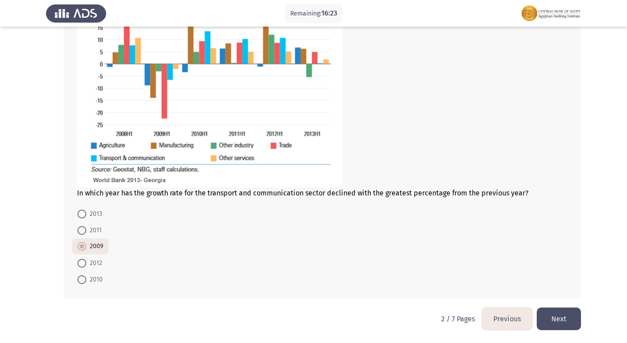
click at [562, 313] on button "Next" at bounding box center [559, 318] width 44 height 23
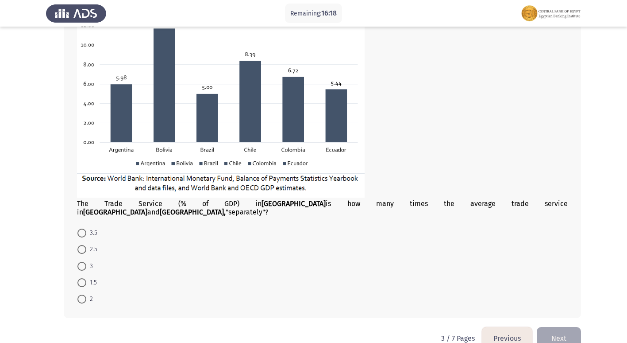
scroll to position [429, 0]
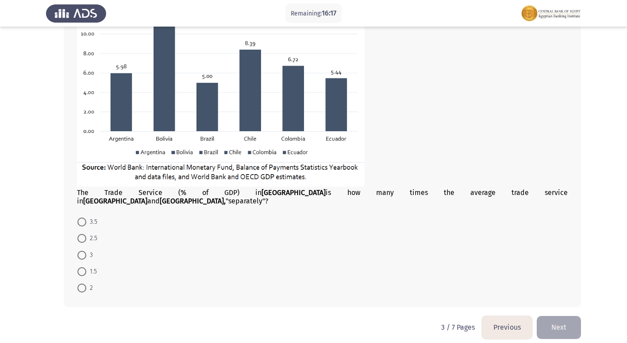
click at [495, 317] on button "Previous" at bounding box center [507, 327] width 50 height 23
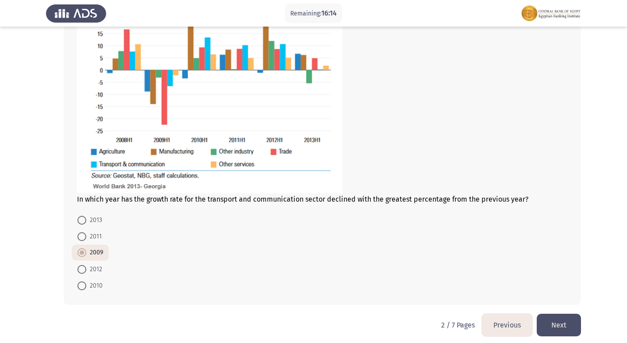
scroll to position [476, 0]
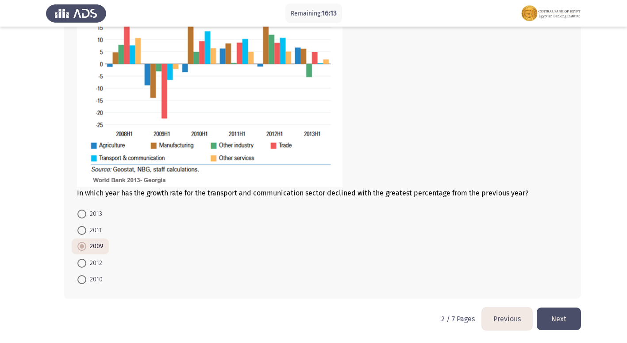
click at [566, 315] on button "Next" at bounding box center [559, 318] width 44 height 23
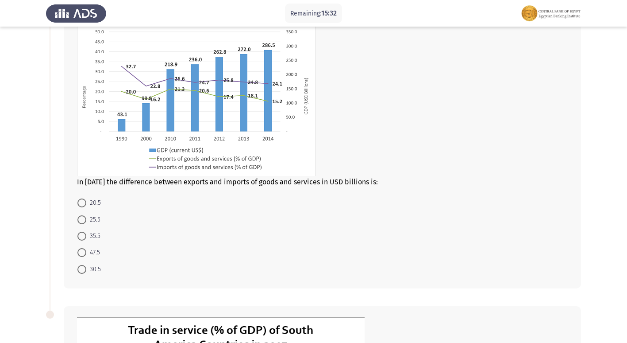
scroll to position [44, 0]
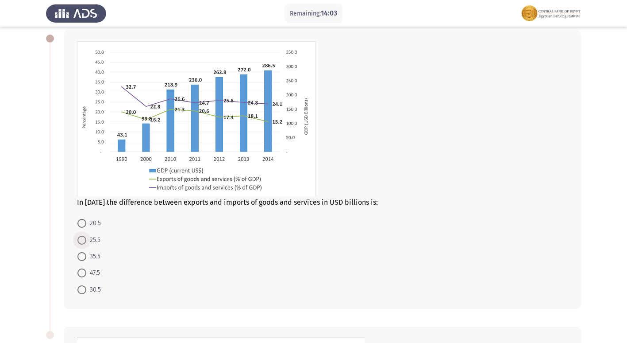
click at [88, 243] on span "25.5" at bounding box center [93, 240] width 14 height 11
click at [86, 243] on input "25.5" at bounding box center [81, 239] width 9 height 9
radio input "true"
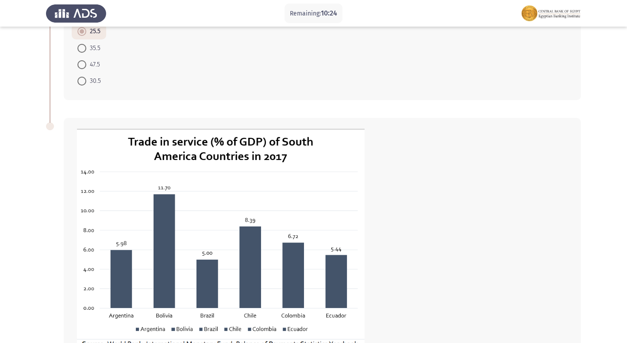
scroll to position [385, 0]
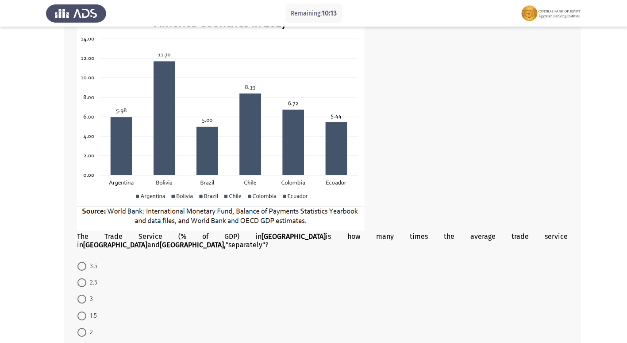
click at [84, 307] on mat-radio-button "1.5" at bounding box center [87, 315] width 31 height 16
click at [84, 311] on span at bounding box center [81, 315] width 9 height 9
click at [84, 311] on input "1.5" at bounding box center [81, 315] width 9 height 9
radio input "true"
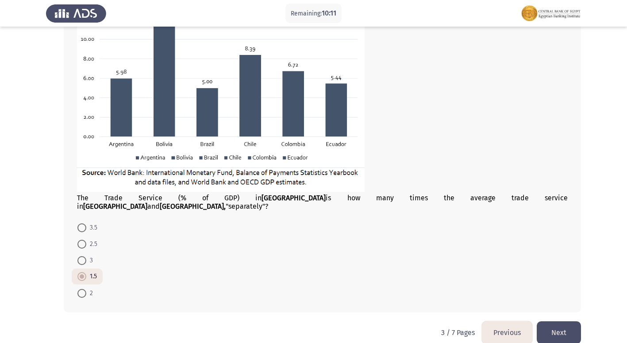
scroll to position [428, 0]
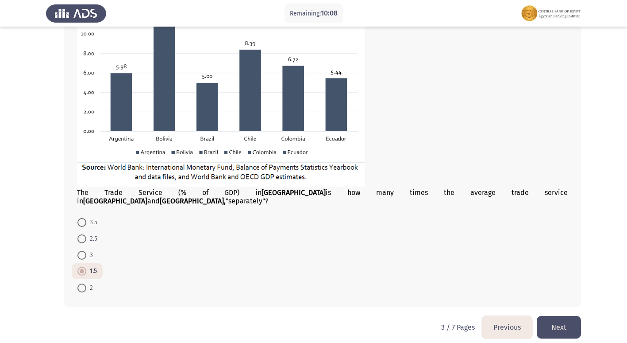
click at [568, 316] on button "Next" at bounding box center [559, 327] width 44 height 23
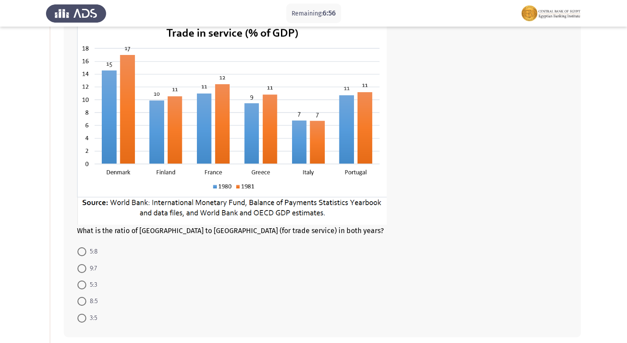
scroll to position [44, 0]
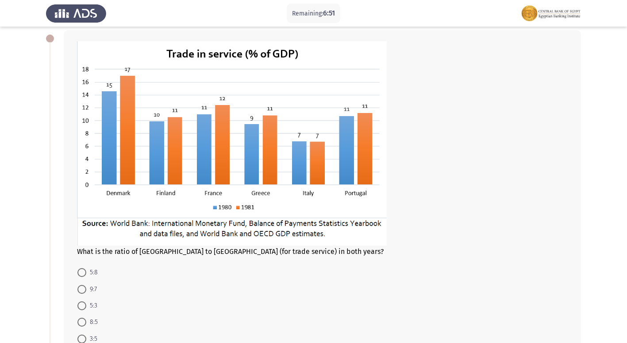
click at [83, 308] on span at bounding box center [81, 305] width 9 height 9
click at [83, 308] on input "5:3" at bounding box center [81, 305] width 9 height 9
radio input "true"
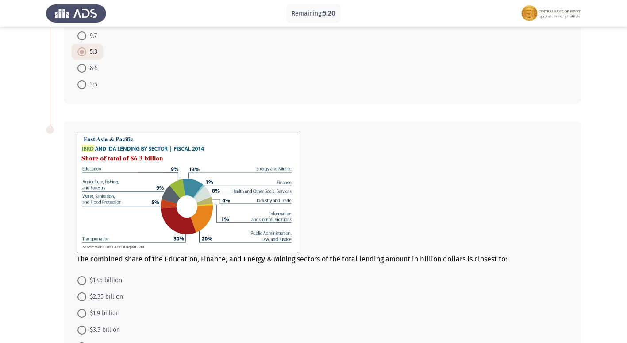
scroll to position [354, 0]
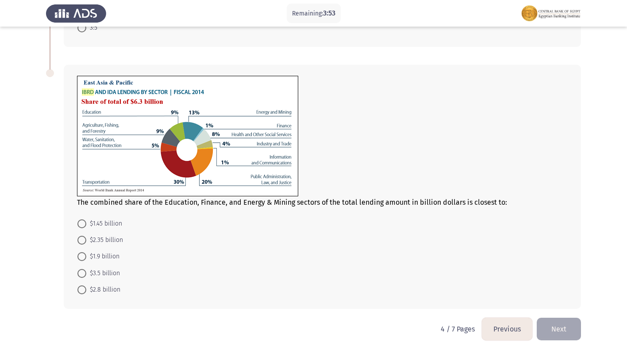
click at [83, 223] on span at bounding box center [81, 223] width 9 height 9
click at [83, 223] on input "$1.45 billion" at bounding box center [81, 223] width 9 height 9
radio input "true"
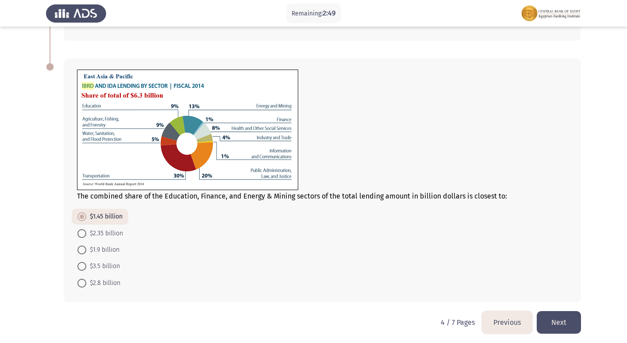
scroll to position [364, 0]
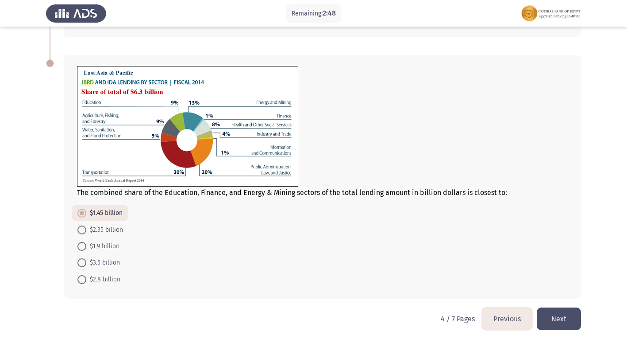
click at [550, 316] on button "Next" at bounding box center [559, 318] width 44 height 23
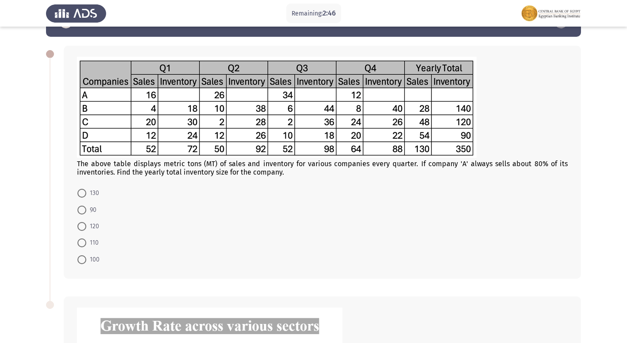
scroll to position [44, 0]
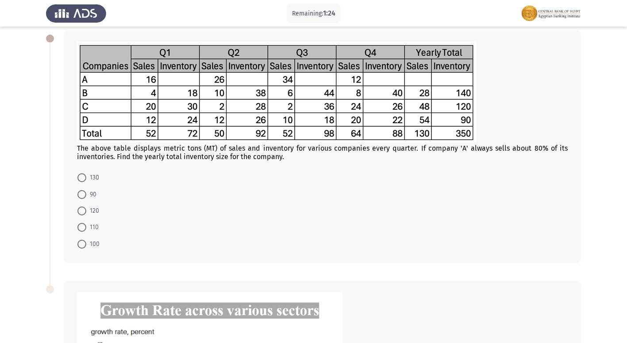
click at [81, 194] on span at bounding box center [81, 194] width 9 height 9
click at [81, 194] on input "90" at bounding box center [81, 194] width 9 height 9
radio input "true"
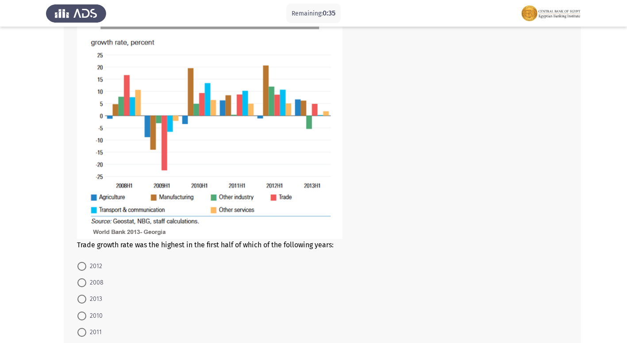
scroll to position [354, 0]
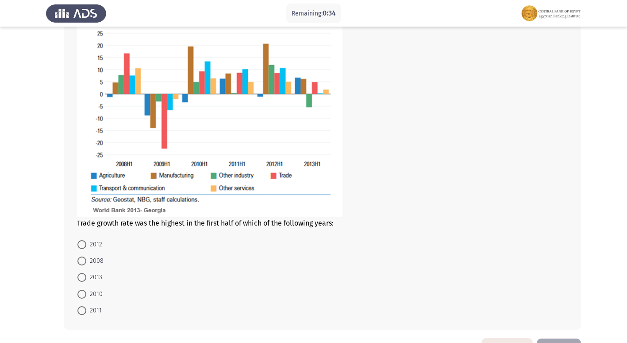
click at [87, 242] on span "2012" at bounding box center [94, 244] width 16 height 11
click at [86, 242] on input "2012" at bounding box center [81, 244] width 9 height 9
radio input "true"
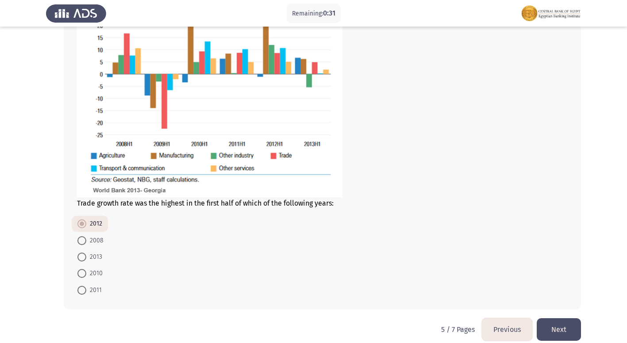
scroll to position [385, 0]
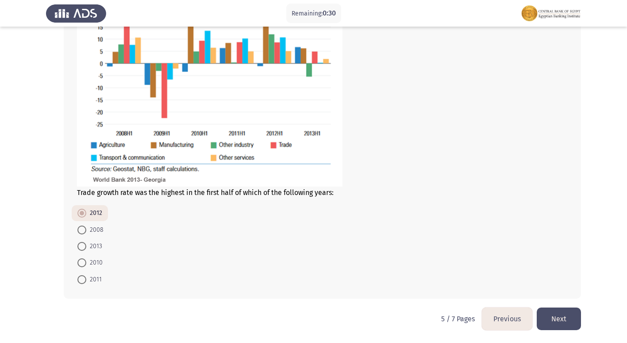
click at [548, 314] on button "Next" at bounding box center [559, 318] width 44 height 23
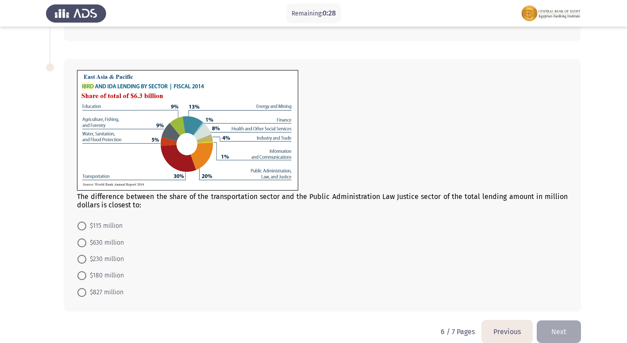
scroll to position [421, 0]
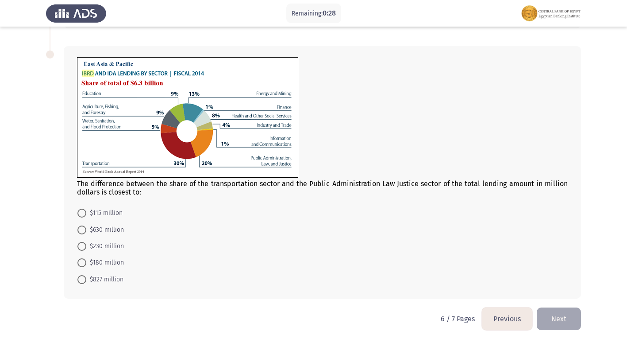
click at [490, 319] on button "Previous" at bounding box center [507, 318] width 50 height 23
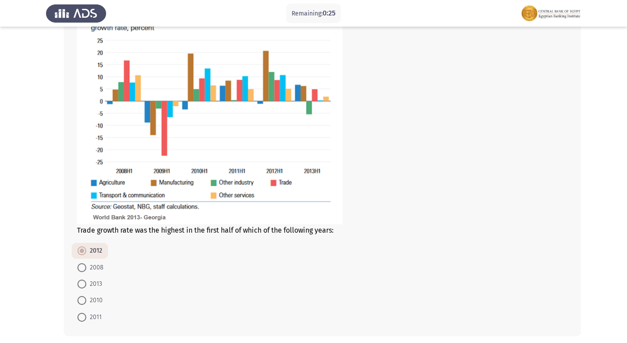
scroll to position [385, 0]
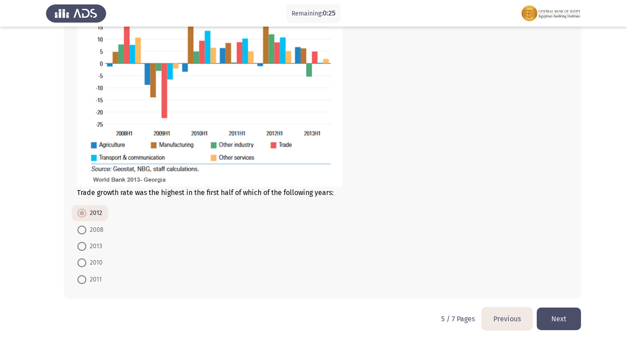
click at [562, 314] on button "Next" at bounding box center [559, 318] width 44 height 23
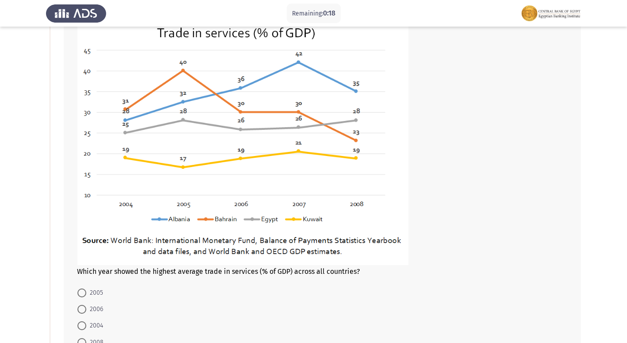
scroll to position [89, 0]
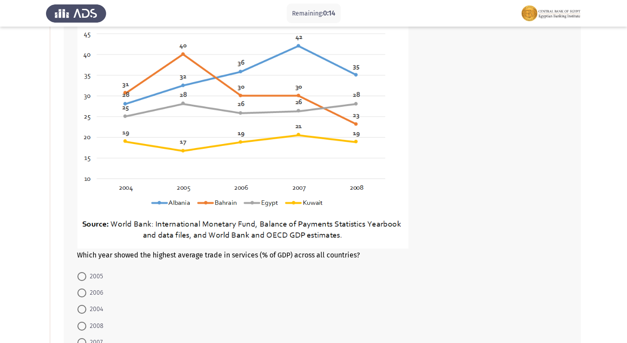
click at [89, 338] on span "2007" at bounding box center [94, 342] width 16 height 11
click at [86, 338] on input "2007" at bounding box center [81, 342] width 9 height 9
radio input "true"
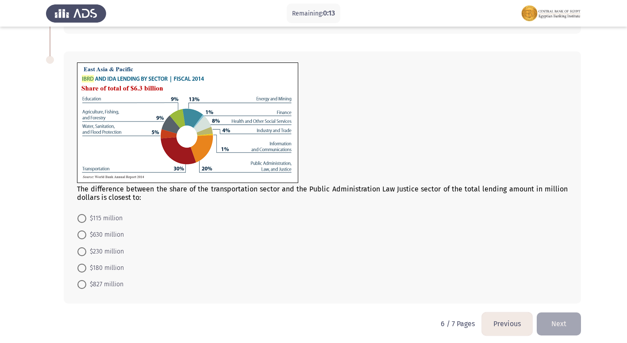
scroll to position [420, 0]
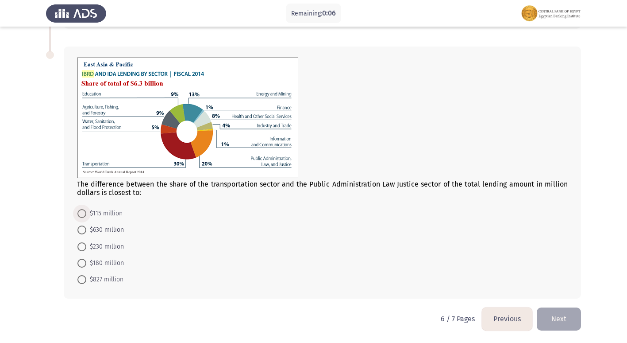
click at [111, 214] on span "$115 million" at bounding box center [104, 213] width 36 height 11
click at [86, 214] on input "$115 million" at bounding box center [81, 213] width 9 height 9
radio input "true"
click at [565, 313] on button "Next" at bounding box center [559, 318] width 44 height 23
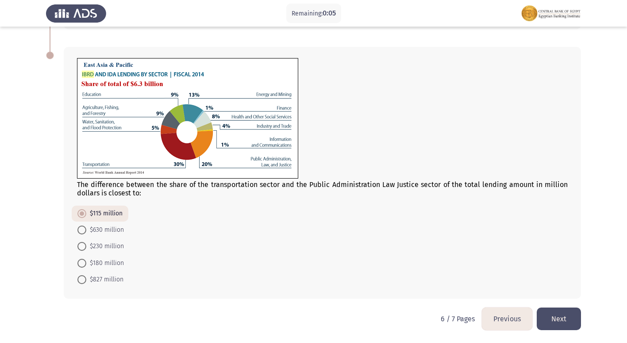
scroll to position [0, 0]
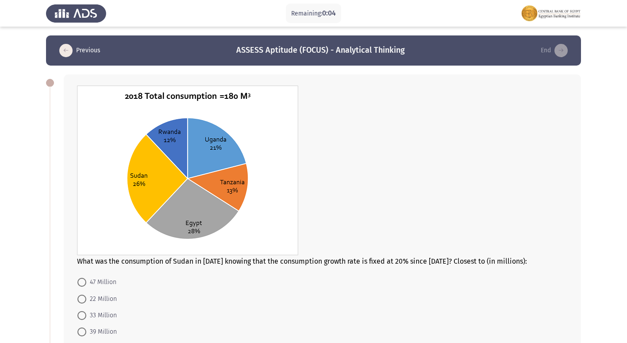
click at [92, 304] on span "22 Million" at bounding box center [101, 298] width 31 height 11
click at [86, 303] on input "22 Million" at bounding box center [81, 298] width 9 height 9
radio input "true"
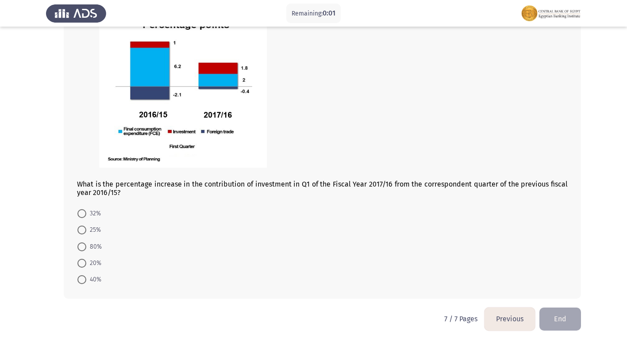
click at [82, 268] on label "20%" at bounding box center [89, 263] width 24 height 11
click at [82, 267] on input "20%" at bounding box center [81, 262] width 9 height 9
radio input "true"
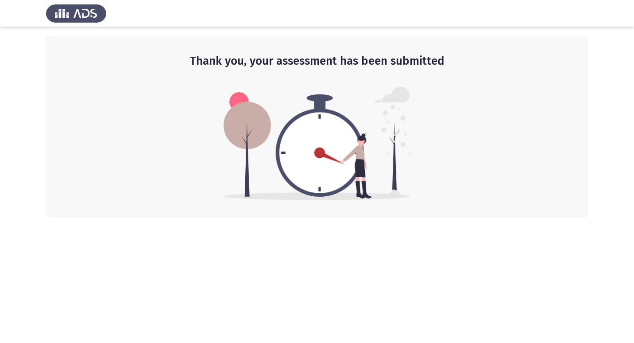
click at [78, 218] on html "Thank you, your assessment has been submitted" at bounding box center [317, 109] width 634 height 218
